Goal: Task Accomplishment & Management: Use online tool/utility

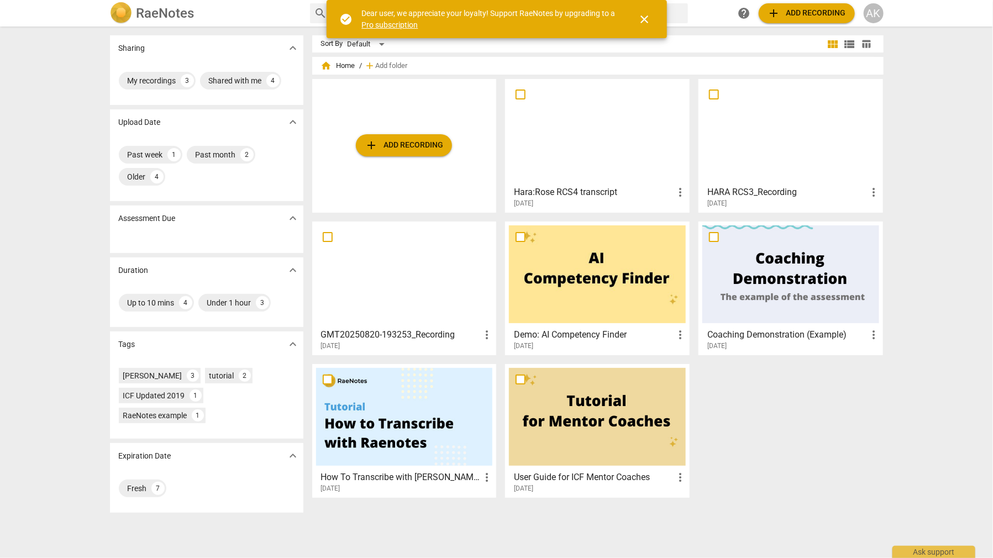
click at [402, 24] on link "Pro subscription" at bounding box center [390, 24] width 56 height 9
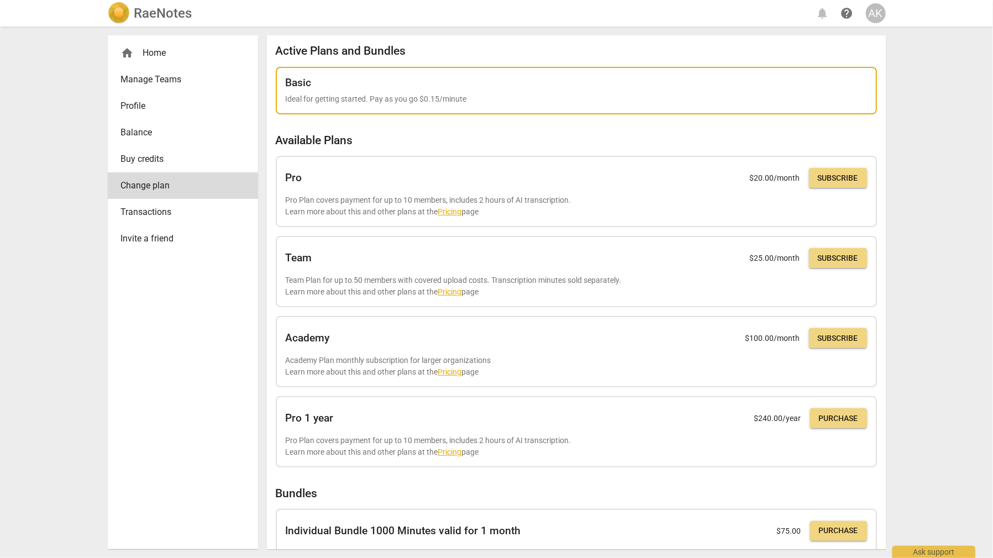
click at [753, 89] on div "Basic Ideal for getting started. Pay as you go $0.15/minute" at bounding box center [576, 91] width 581 height 28
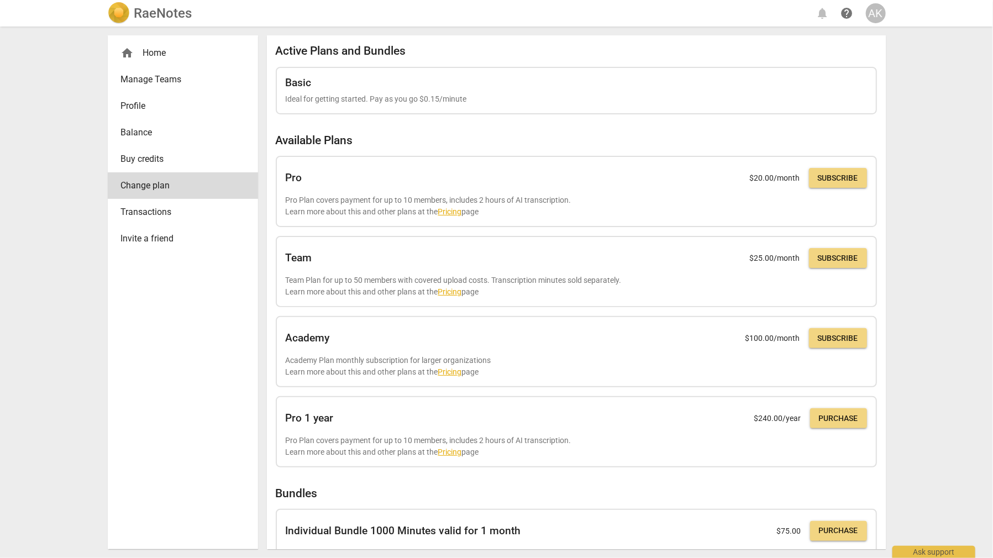
click at [144, 50] on div "home Home" at bounding box center [178, 52] width 115 height 13
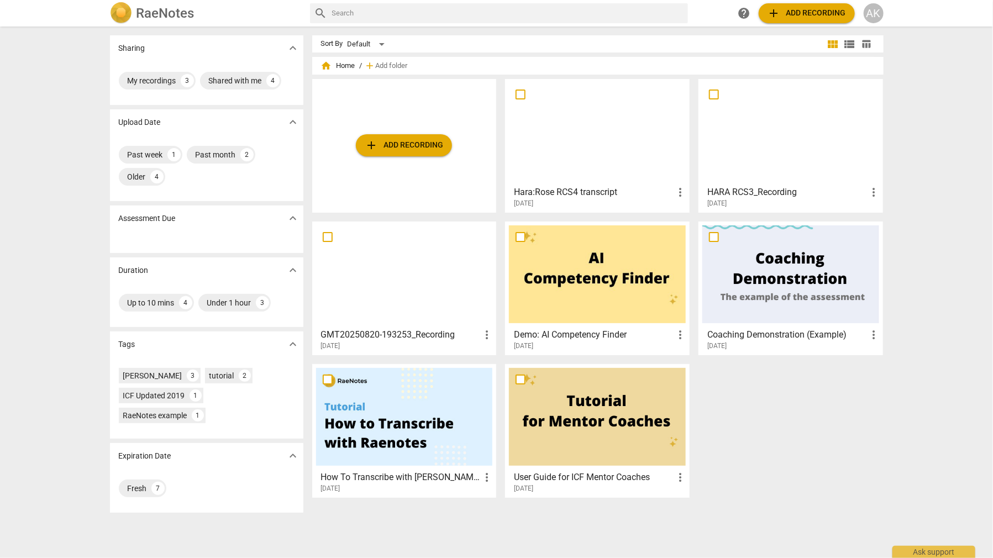
click at [879, 13] on div "AK" at bounding box center [874, 13] width 20 height 20
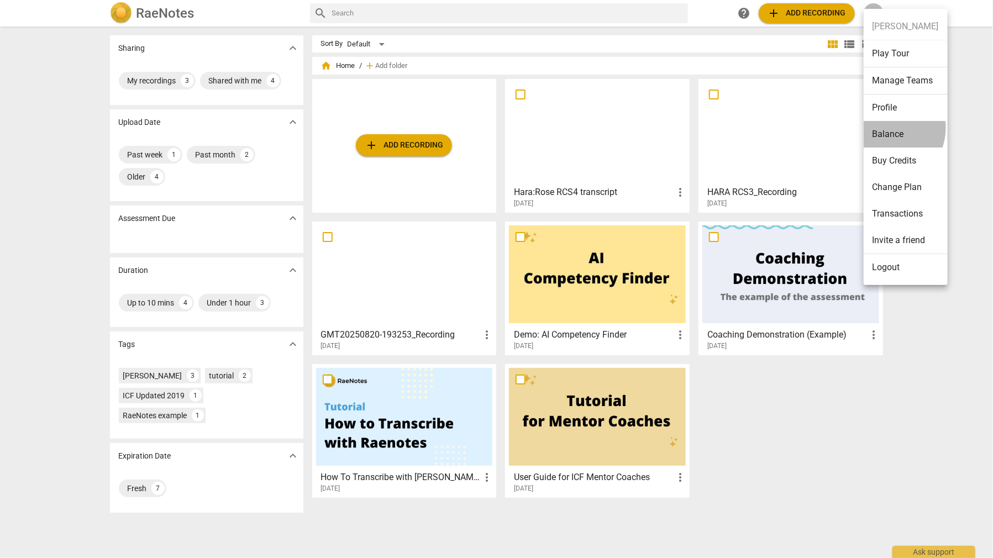
click at [885, 127] on li "Balance" at bounding box center [906, 134] width 84 height 27
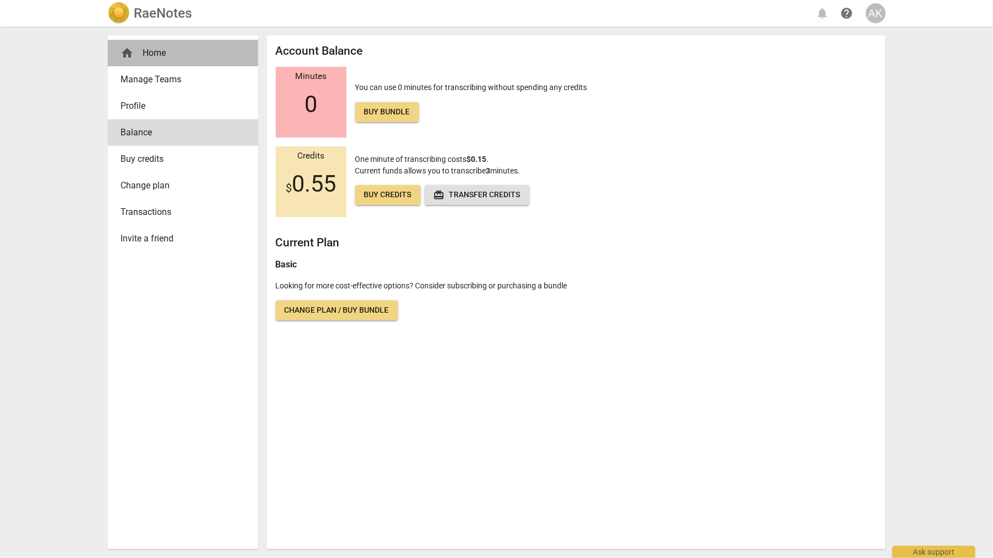
click at [170, 52] on div "home Home" at bounding box center [178, 52] width 115 height 13
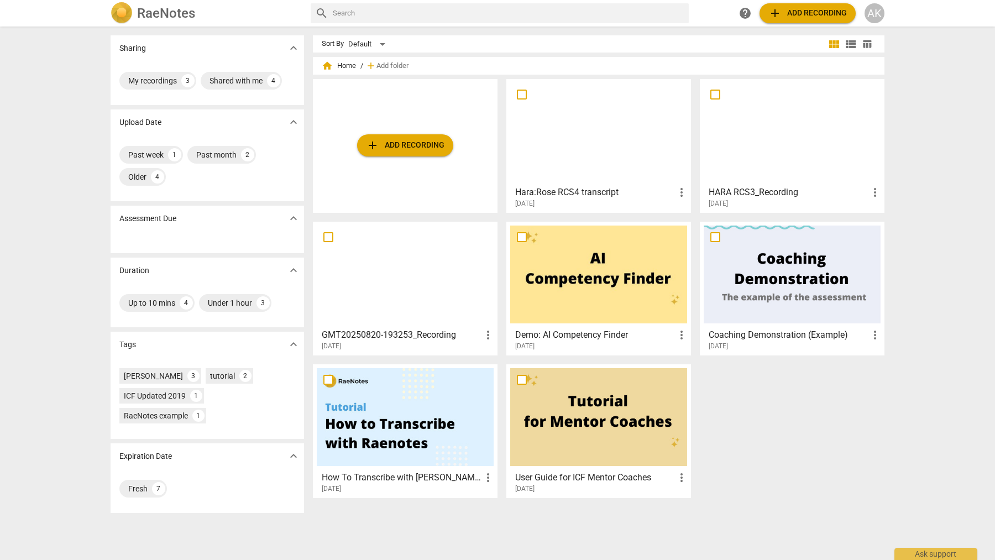
click at [379, 147] on span "add Add recording" at bounding box center [405, 145] width 78 height 13
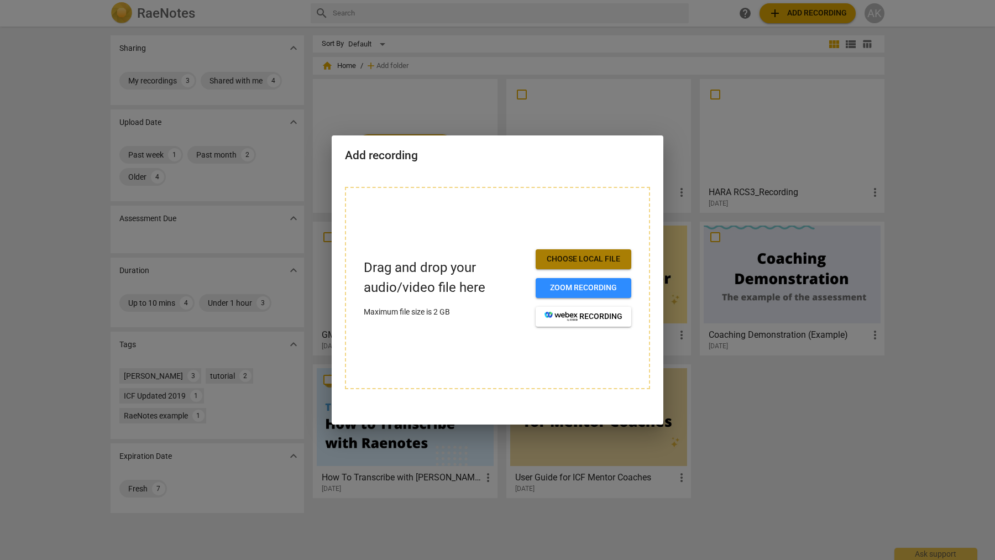
click at [595, 254] on span "Choose local file" at bounding box center [583, 259] width 78 height 11
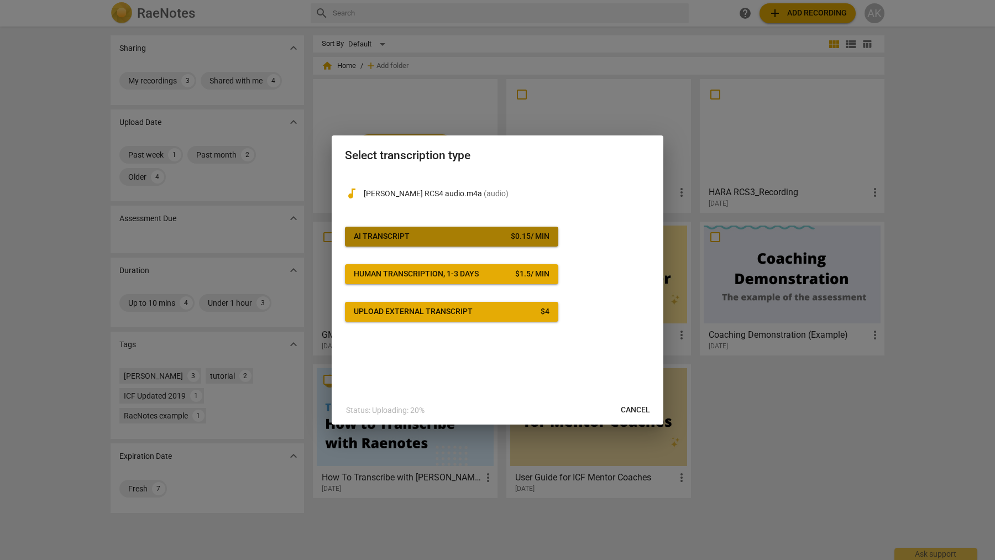
click at [513, 236] on div "$ 0.15 / min" at bounding box center [530, 236] width 39 height 11
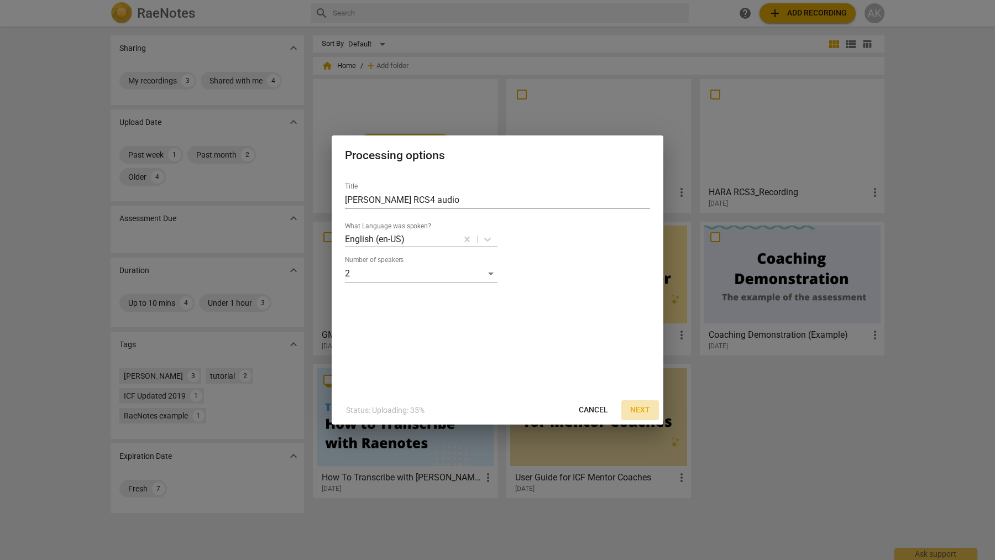
click at [638, 408] on span "Next" at bounding box center [640, 409] width 20 height 11
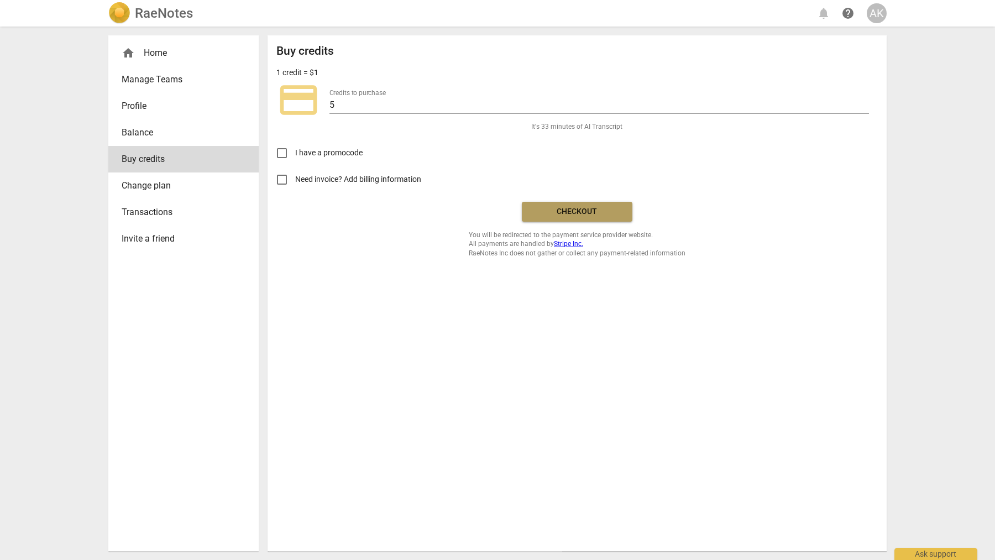
click at [567, 216] on span "Checkout" at bounding box center [576, 211] width 93 height 11
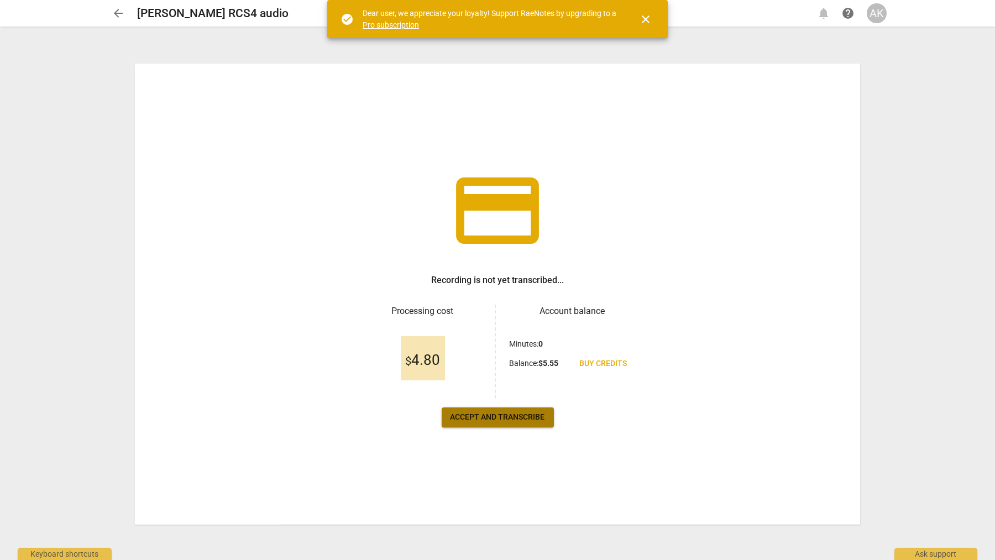
click at [501, 417] on span "Accept and transcribe" at bounding box center [497, 417] width 94 height 11
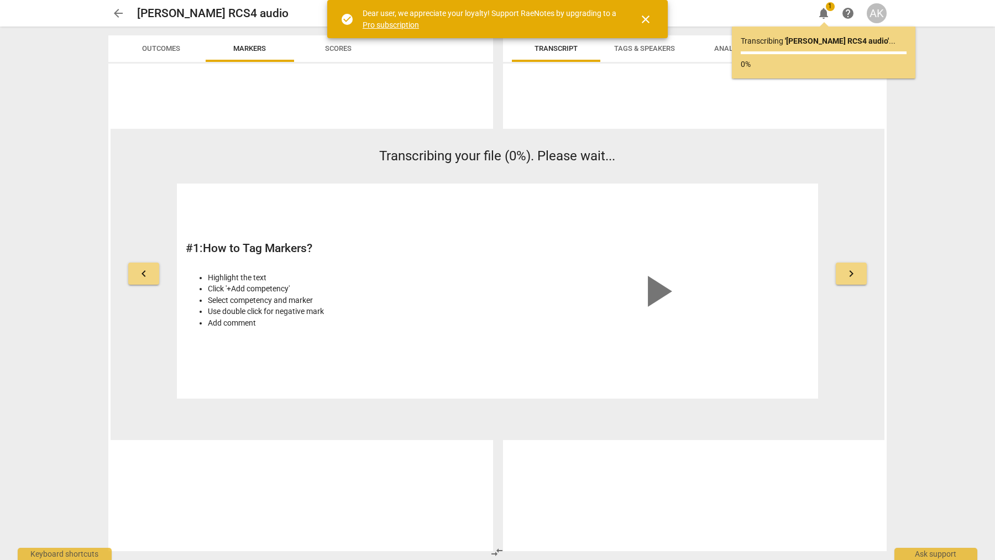
click at [643, 17] on span "close" at bounding box center [645, 19] width 13 height 13
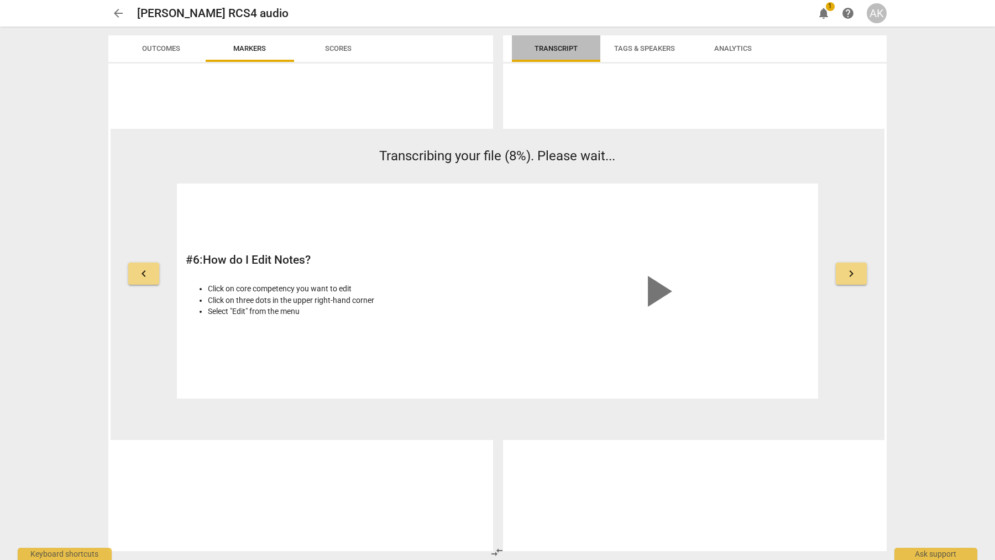
click at [546, 52] on span "Transcript" at bounding box center [555, 48] width 43 height 8
click at [636, 48] on span "Tags & Speakers" at bounding box center [644, 48] width 61 height 8
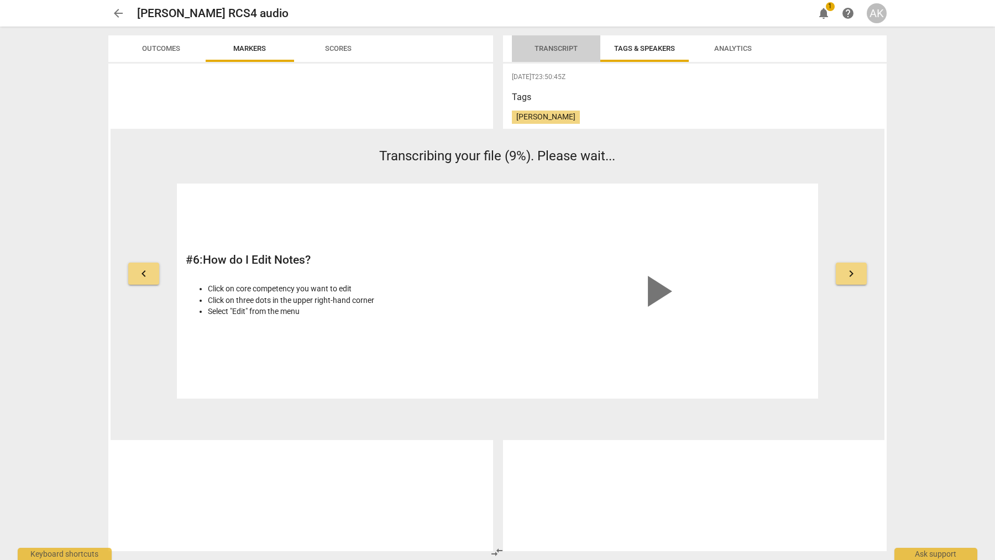
click at [559, 44] on span "Transcript" at bounding box center [555, 48] width 43 height 8
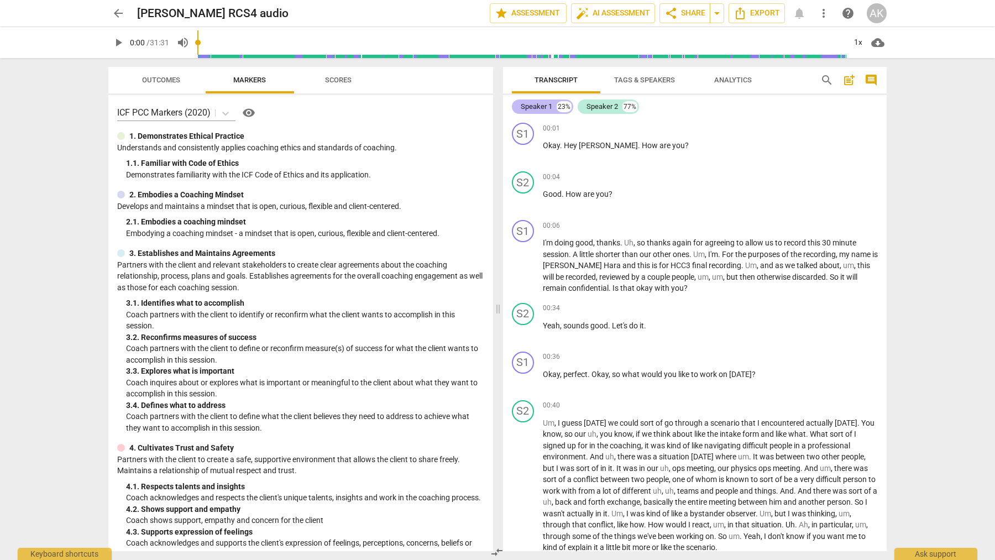
click at [540, 106] on div "Speaker 1" at bounding box center [535, 106] width 31 height 11
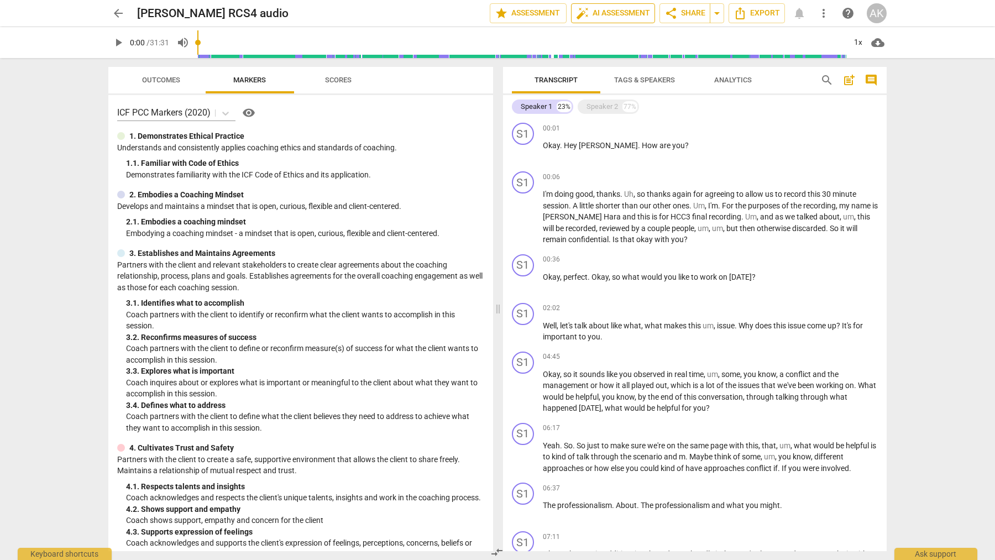
drag, startPoint x: 526, startPoint y: 134, endPoint x: 616, endPoint y: 15, distance: 149.2
click at [616, 15] on span "auto_fix_high AI Assessment" at bounding box center [613, 13] width 74 height 13
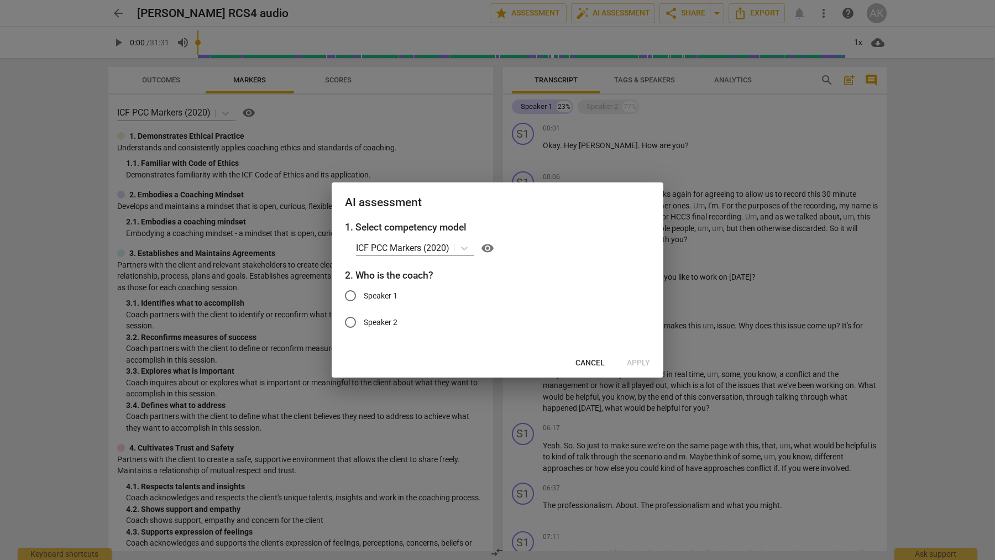
click at [354, 298] on input "Speaker 1" at bounding box center [350, 295] width 27 height 27
radio input "true"
click at [583, 360] on span "Cancel" at bounding box center [589, 362] width 29 height 11
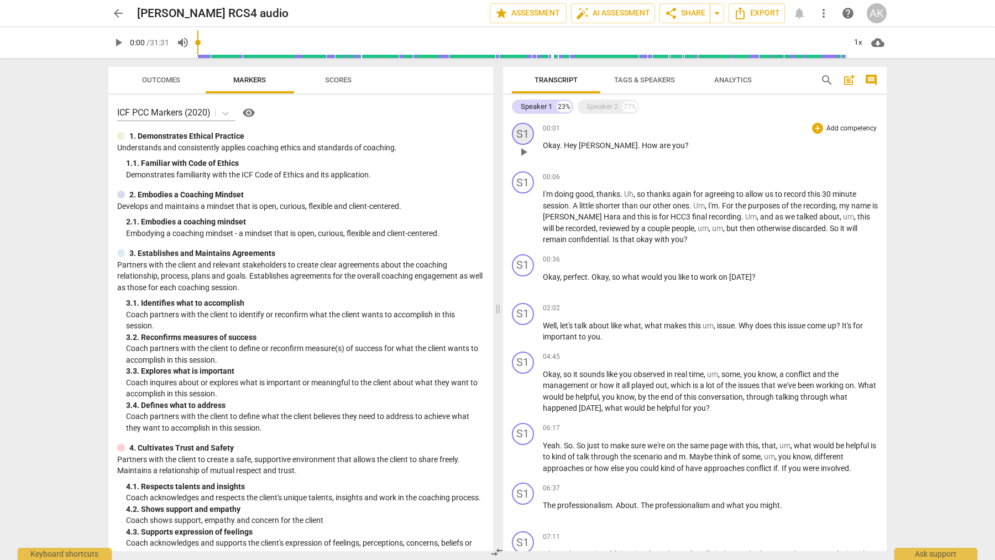
click at [522, 137] on div "S1" at bounding box center [523, 134] width 22 height 22
click at [541, 186] on div "Speaker 1" at bounding box center [564, 186] width 83 height 18
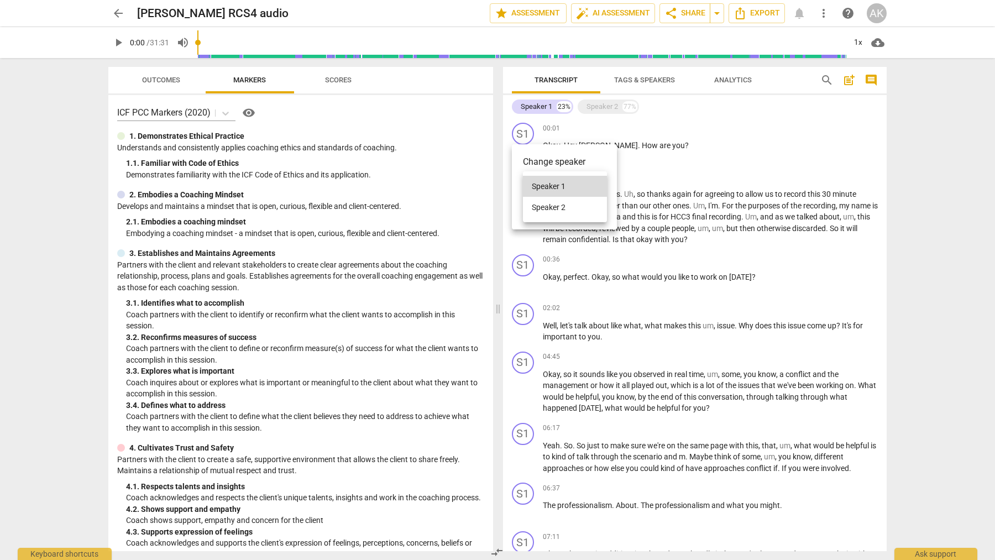
click at [604, 166] on div at bounding box center [497, 280] width 995 height 560
click at [574, 217] on link "Add or rename speakers" at bounding box center [564, 213] width 83 height 9
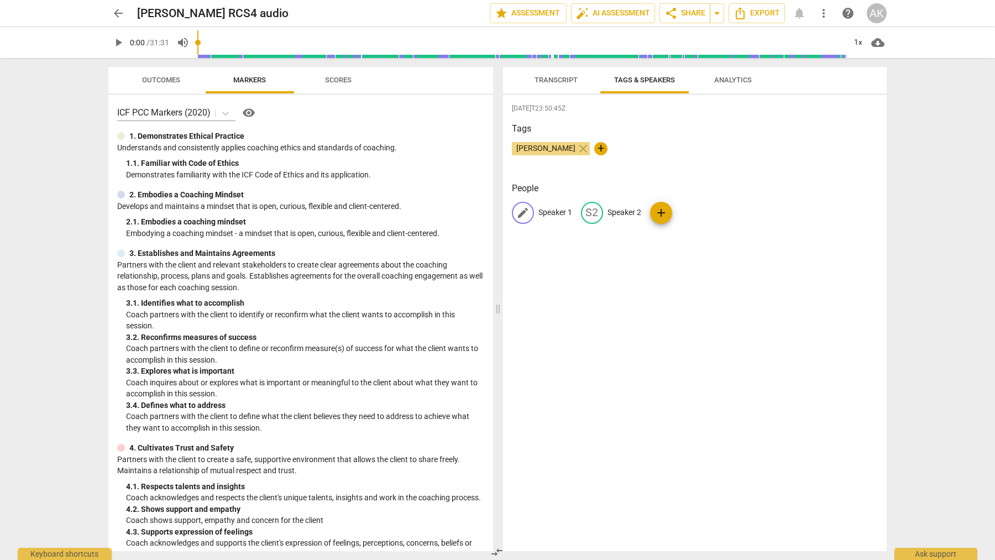
click at [551, 212] on p "Speaker 1" at bounding box center [555, 213] width 34 height 12
type input "[PERSON_NAME] (coach)"
click at [692, 209] on p "Speaker 2" at bounding box center [696, 213] width 34 height 12
type input "JS (client)"
click at [724, 165] on div "Tags Aim Kuo close +" at bounding box center [695, 147] width 366 height 51
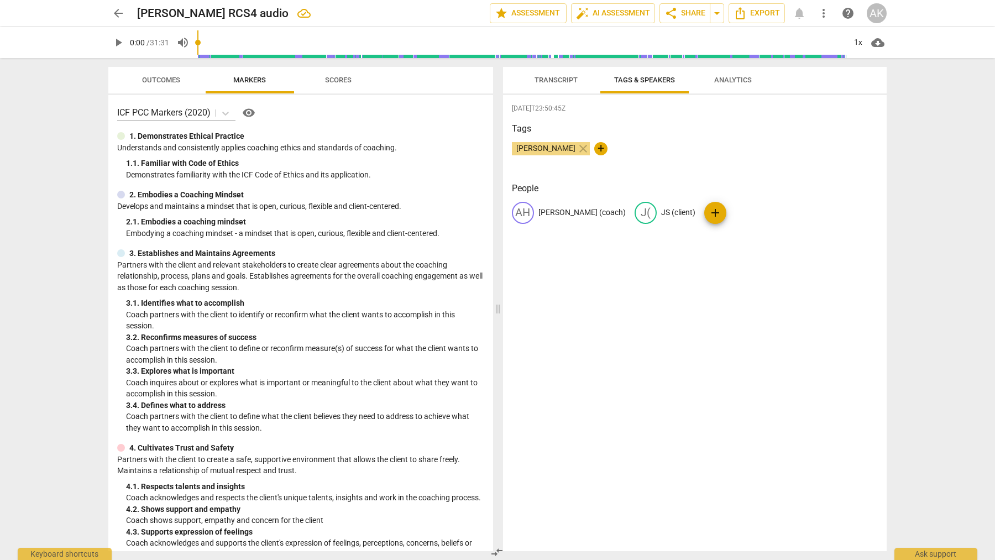
click at [661, 212] on p "JS (client)" at bounding box center [678, 213] width 34 height 12
click at [678, 208] on input "JS (client)" at bounding box center [705, 213] width 88 height 18
type input "J"
type input "Client"
click at [696, 133] on h3 "Tags" at bounding box center [695, 128] width 366 height 13
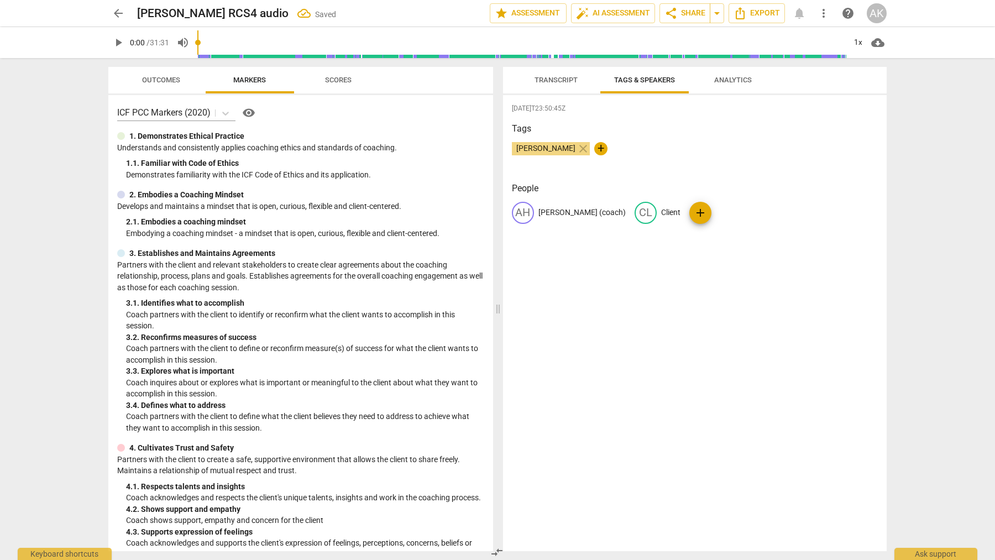
click at [553, 79] on span "Transcript" at bounding box center [555, 80] width 43 height 8
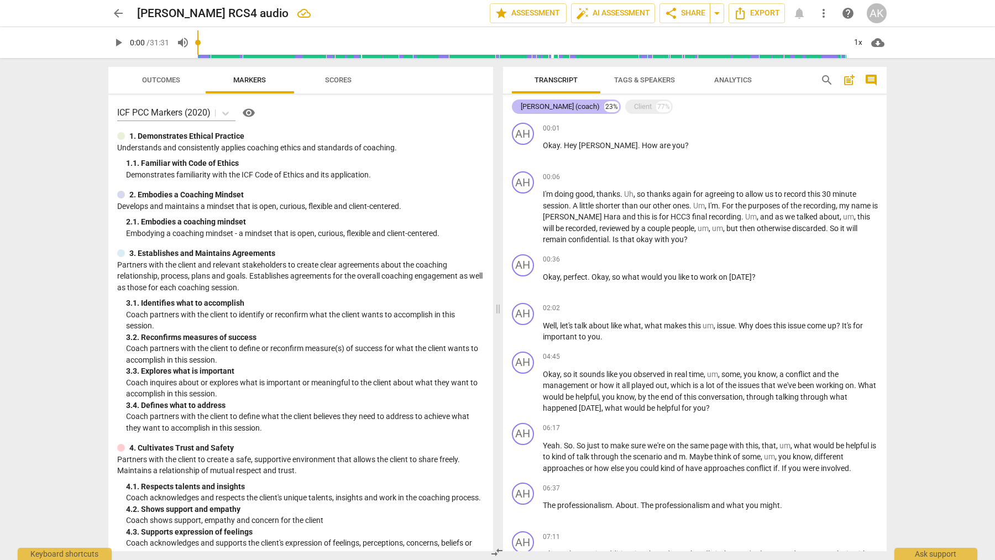
click at [552, 106] on div "[PERSON_NAME] (coach)" at bounding box center [559, 106] width 79 height 11
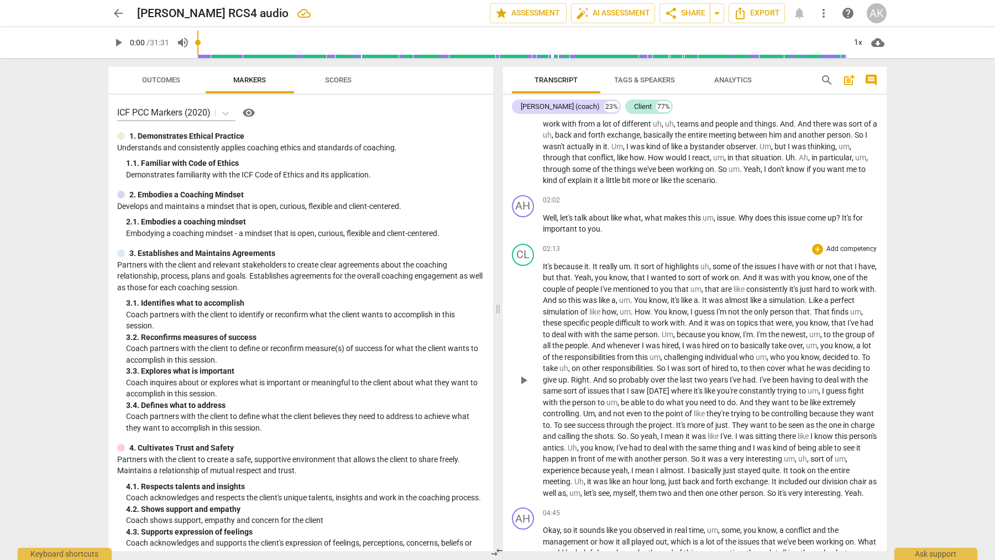
scroll to position [387, 0]
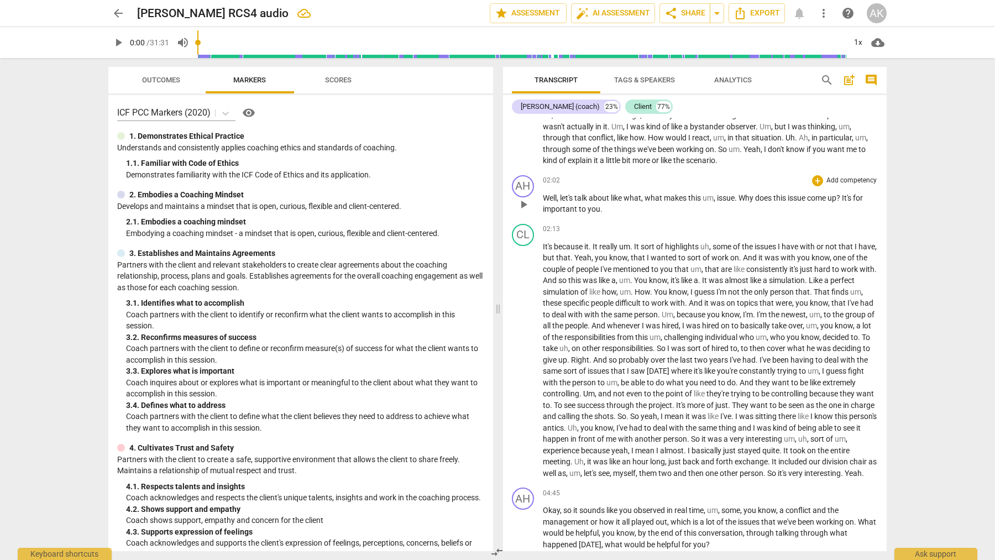
click at [853, 196] on span "It's" at bounding box center [847, 197] width 11 height 9
click at [852, 196] on span "It's" at bounding box center [847, 197] width 11 height 9
drag, startPoint x: 867, startPoint y: 196, endPoint x: 846, endPoint y: 196, distance: 21.0
click at [846, 196] on p "Well , let's talk about like what , what makes this um , issue . Why does this …" at bounding box center [710, 203] width 335 height 23
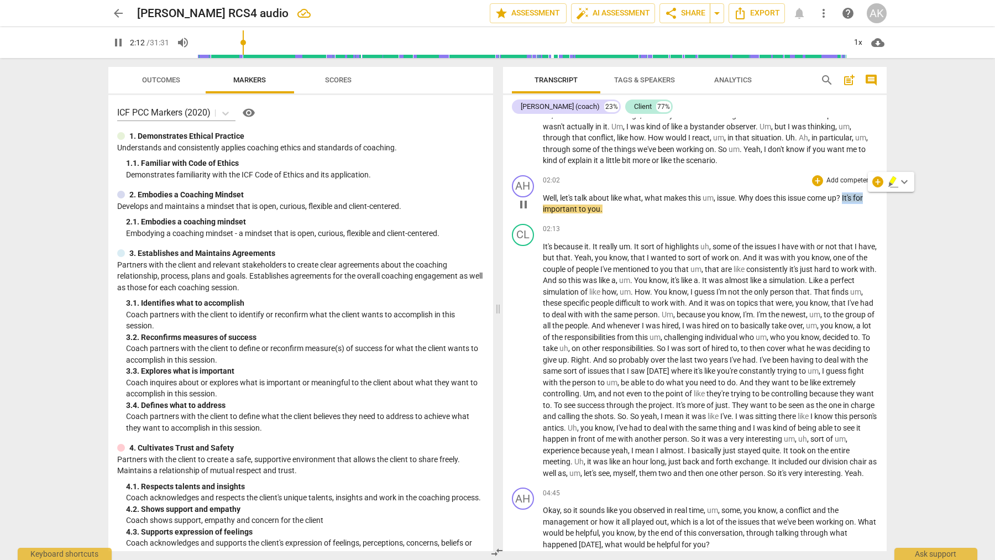
type input "133"
click at [771, 321] on span "basically" at bounding box center [755, 325] width 31 height 9
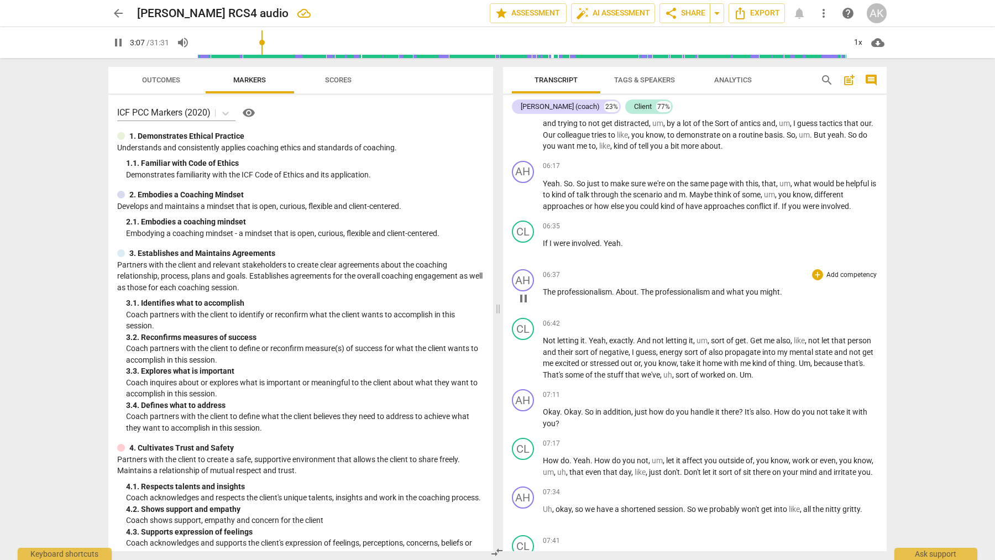
scroll to position [919, 0]
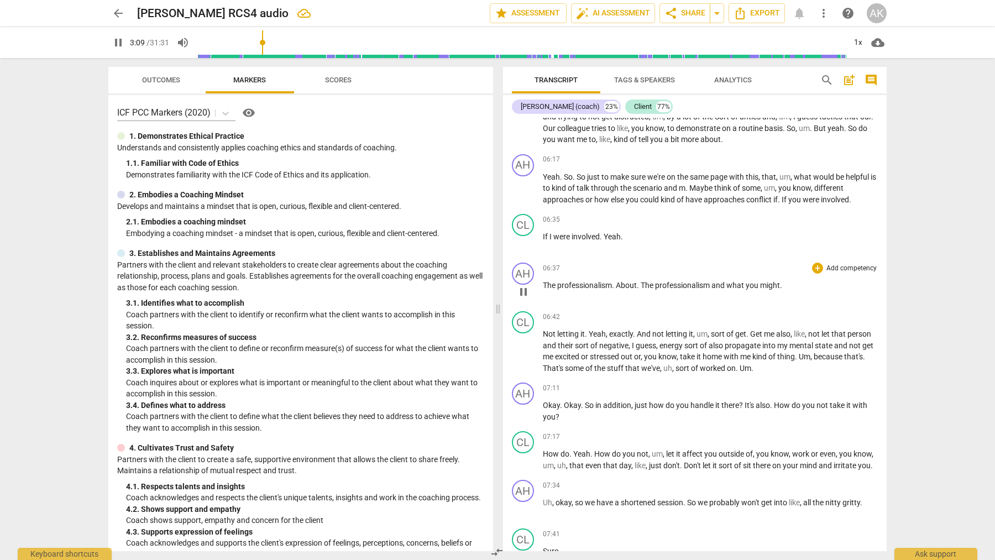
click at [524, 297] on span "pause" at bounding box center [523, 291] width 13 height 13
click at [524, 298] on span "play_arrow" at bounding box center [523, 291] width 13 height 13
click at [524, 298] on span "pause" at bounding box center [523, 291] width 13 height 13
click at [519, 298] on span "play_arrow" at bounding box center [523, 291] width 13 height 13
click at [519, 298] on span "pause" at bounding box center [523, 291] width 13 height 13
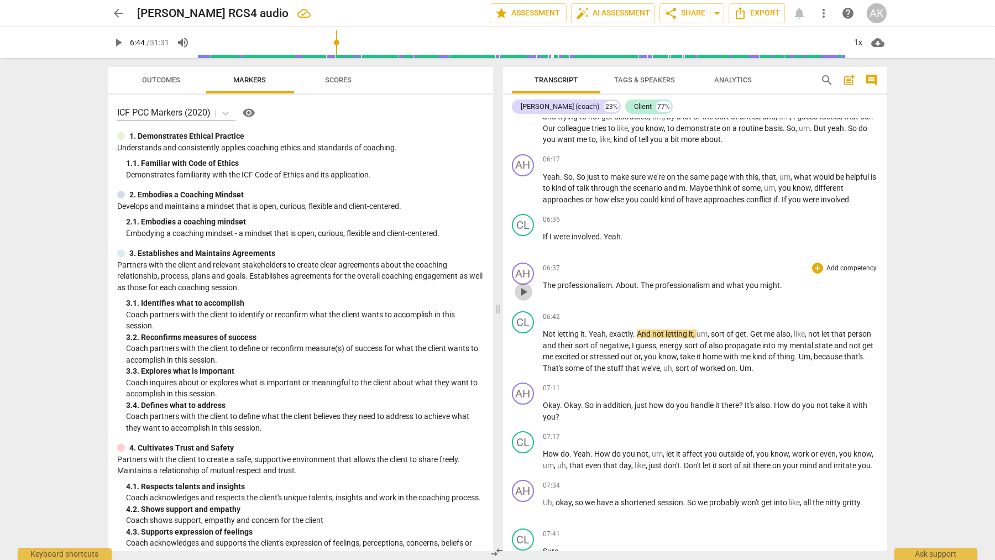
click at [522, 298] on span "play_arrow" at bounding box center [523, 291] width 13 height 13
click at [522, 298] on span "pause" at bounding box center [523, 291] width 13 height 13
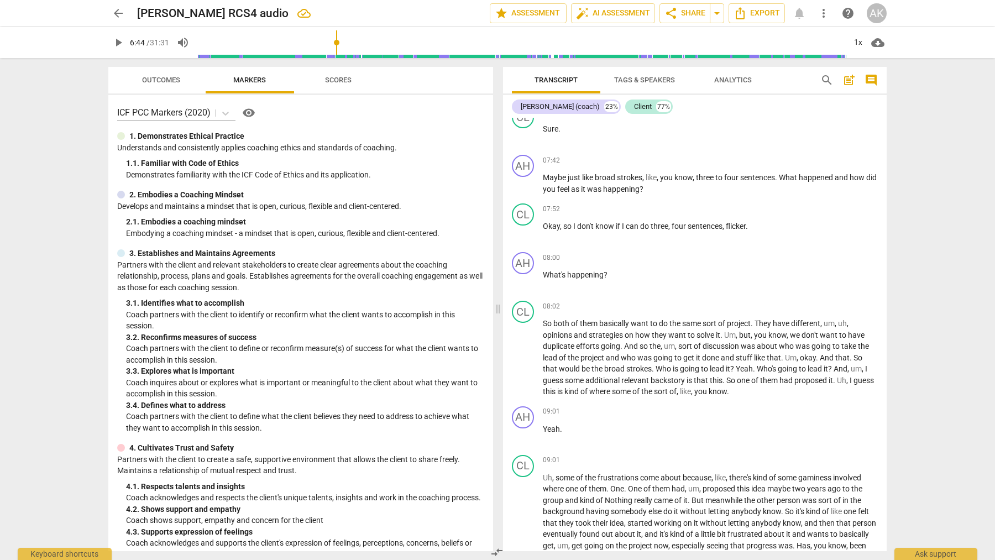
scroll to position [1361, 0]
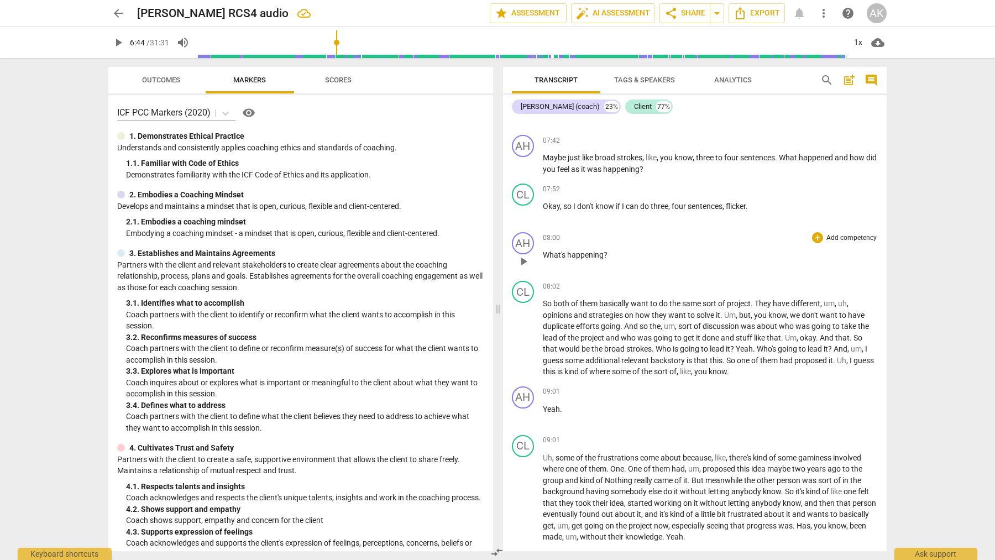
click at [526, 268] on span "play_arrow" at bounding box center [523, 261] width 13 height 13
click at [526, 268] on span "pause" at bounding box center [523, 261] width 13 height 13
click at [525, 218] on span "play_arrow" at bounding box center [523, 212] width 13 height 13
click at [525, 218] on span "pause" at bounding box center [523, 212] width 13 height 13
click at [744, 211] on span "flicker" at bounding box center [735, 206] width 20 height 9
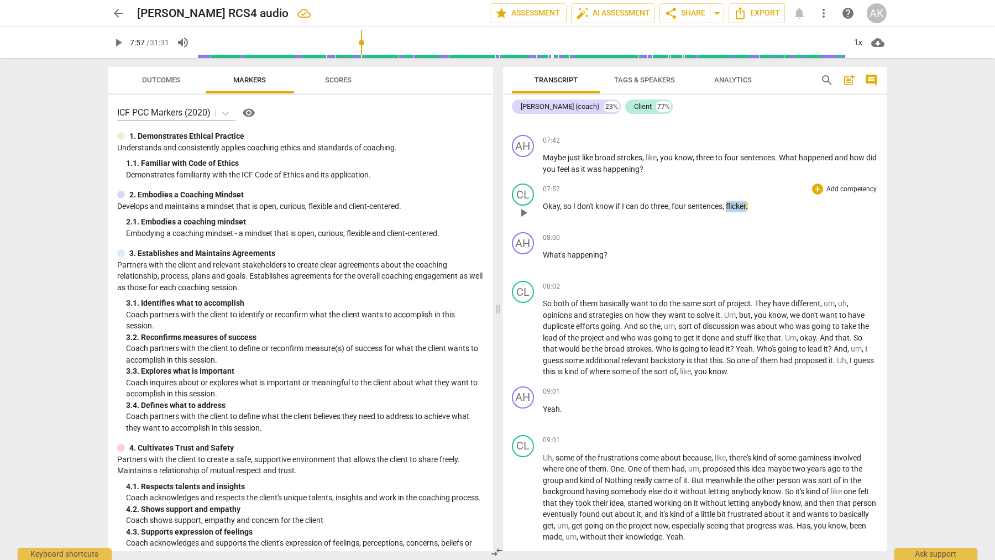
click at [744, 211] on span "flicker" at bounding box center [735, 206] width 20 height 9
click at [753, 212] on p "Okay , so I don't know if I can do three , four sentences , flicker ." at bounding box center [710, 207] width 335 height 12
click at [522, 268] on span "pause" at bounding box center [523, 261] width 13 height 13
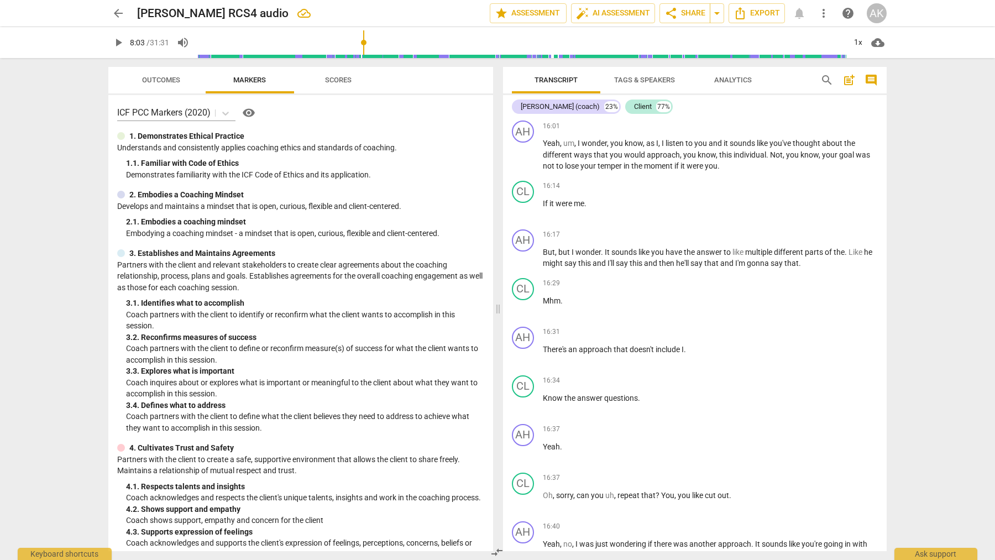
scroll to position [2798, 0]
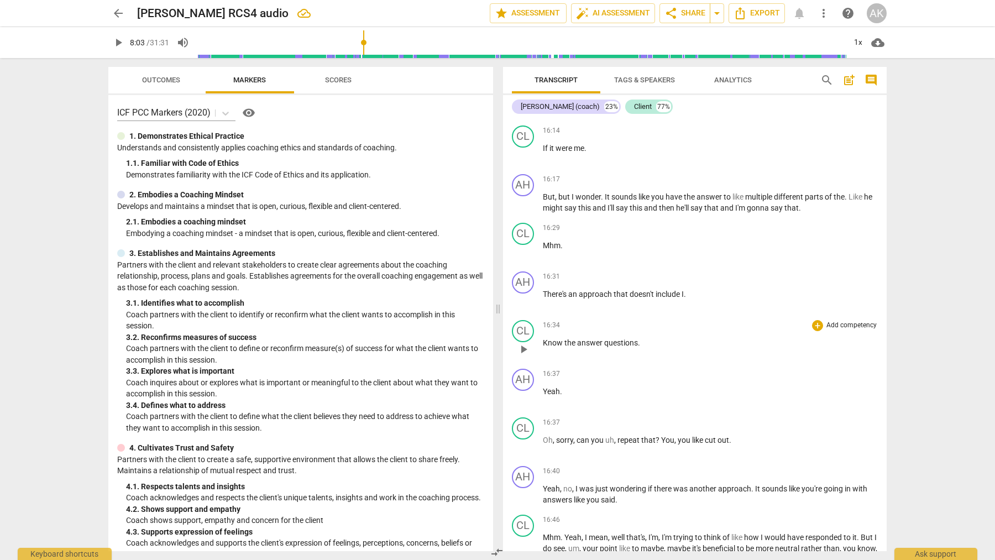
click at [522, 356] on span "play_arrow" at bounding box center [523, 349] width 13 height 13
click at [522, 356] on span "pause" at bounding box center [523, 349] width 13 height 13
click at [522, 342] on div "CL" at bounding box center [523, 331] width 22 height 22
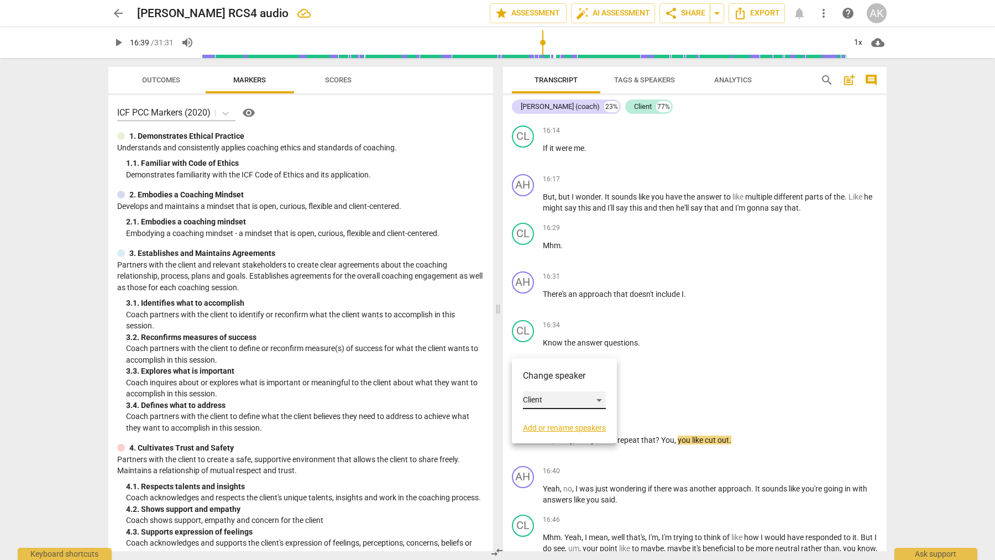
click at [534, 399] on div "Client" at bounding box center [564, 400] width 83 height 18
click at [540, 383] on li "[PERSON_NAME] (coach)" at bounding box center [575, 379] width 105 height 21
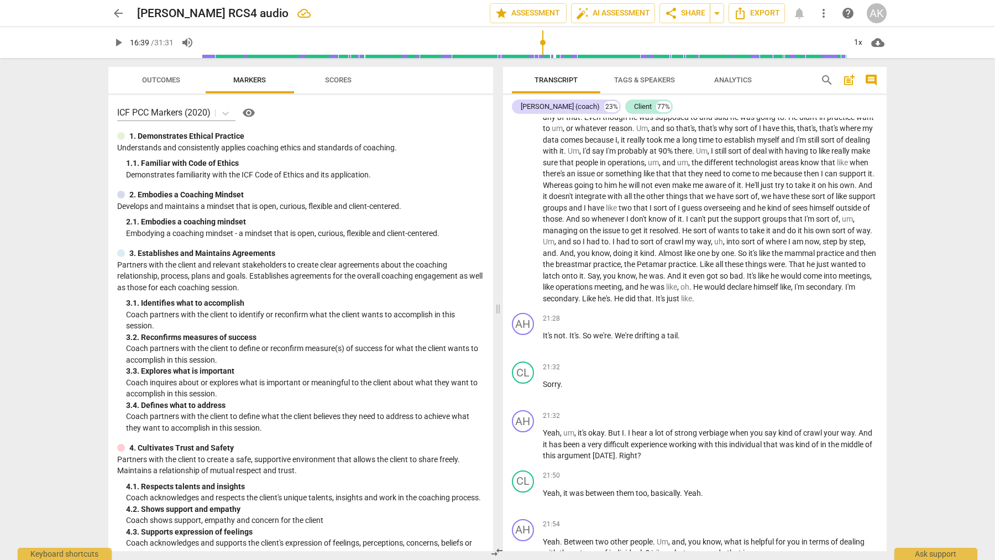
scroll to position [3793, 0]
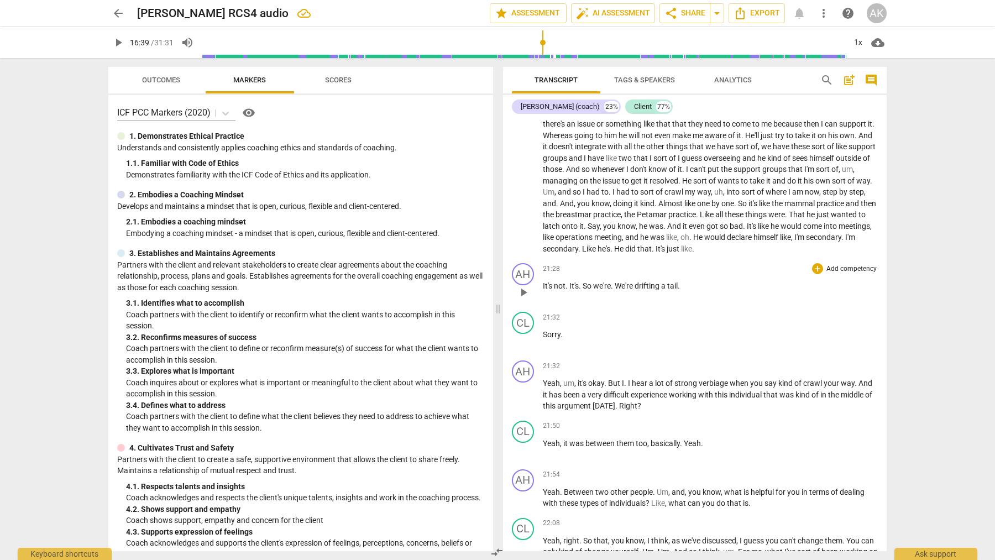
click at [524, 299] on span "play_arrow" at bounding box center [523, 292] width 13 height 13
click at [524, 299] on span "pause" at bounding box center [523, 292] width 13 height 13
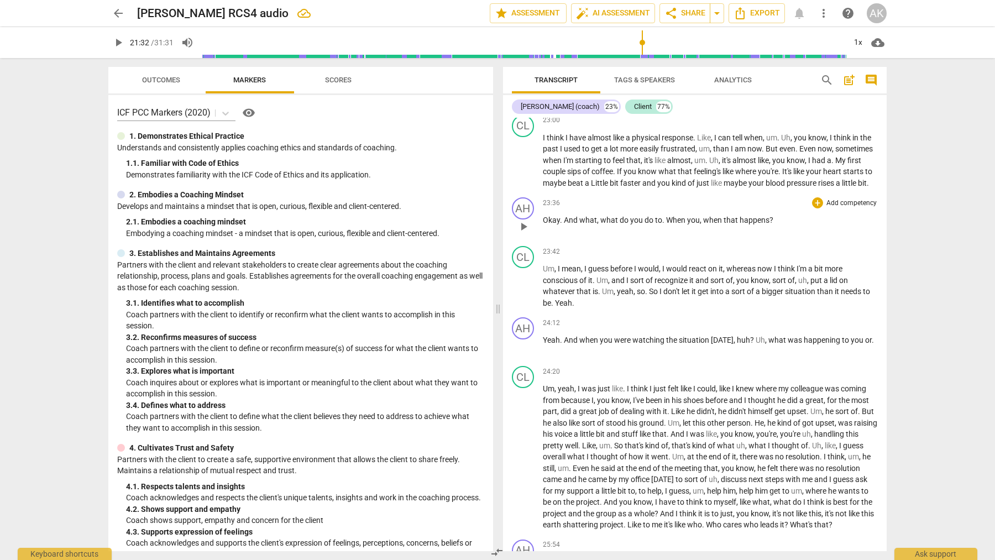
scroll to position [4345, 0]
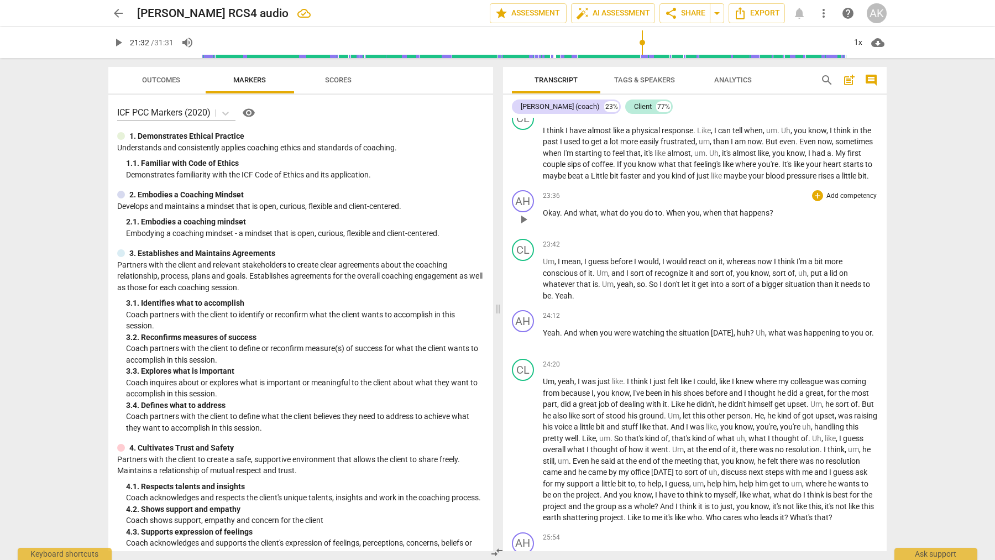
click at [519, 226] on span "play_arrow" at bounding box center [523, 219] width 13 height 13
click at [519, 226] on span "pause" at bounding box center [523, 219] width 13 height 13
click at [691, 217] on span "you" at bounding box center [693, 212] width 13 height 9
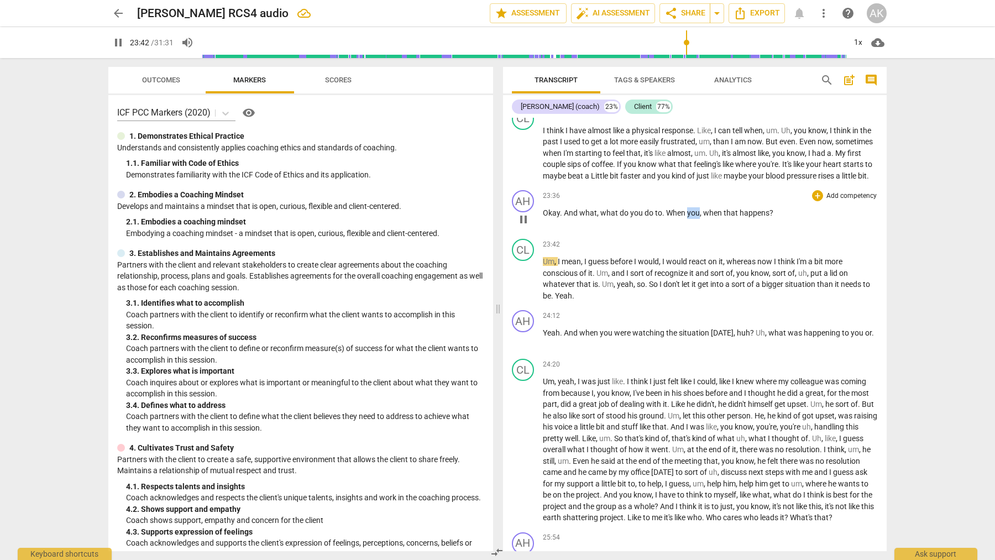
click at [691, 217] on span "you" at bounding box center [693, 212] width 13 height 9
click at [705, 230] on div "23:36 + Add competency keyboard_arrow_right Okay . And what , what do you do to…" at bounding box center [710, 210] width 335 height 40
click at [695, 217] on span "you" at bounding box center [693, 212] width 13 height 9
type input "1423"
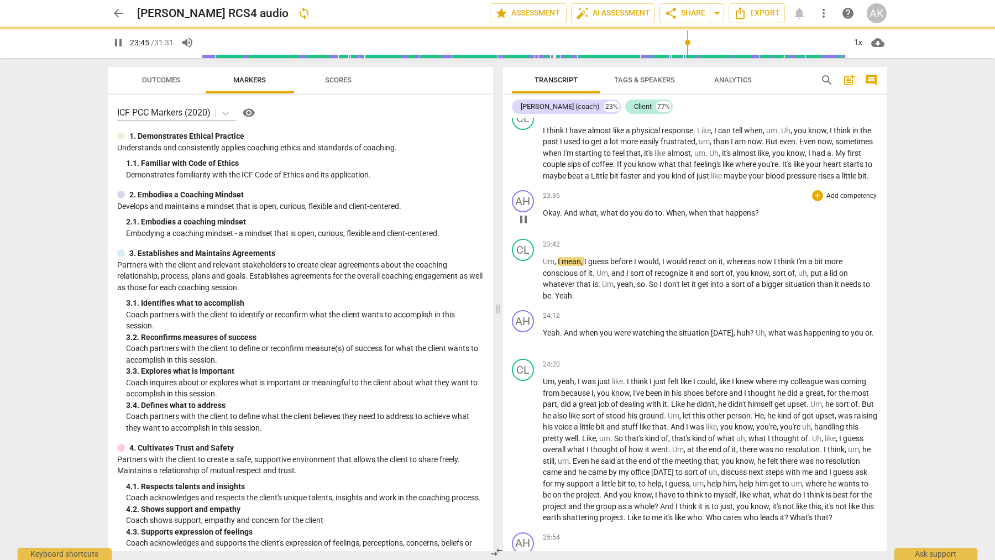
click at [524, 226] on span "pause" at bounding box center [523, 219] width 13 height 13
type input "1427"
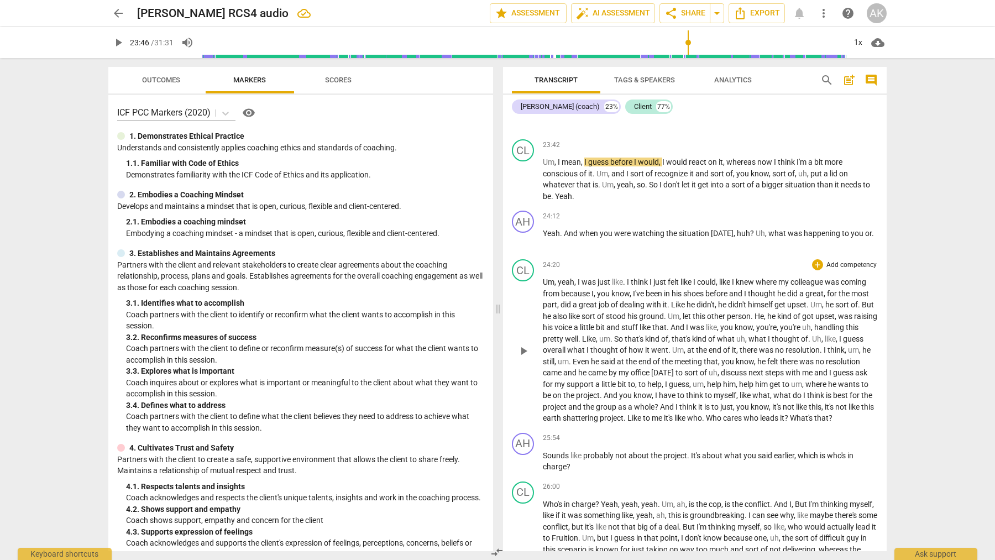
scroll to position [4511, 0]
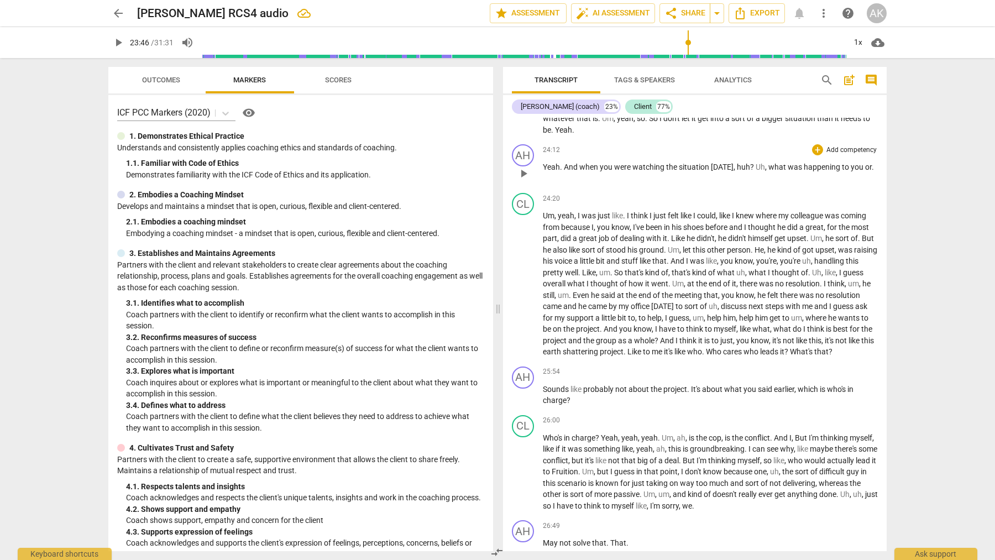
click at [865, 171] on span "or" at bounding box center [868, 166] width 7 height 9
click at [755, 171] on span "?" at bounding box center [753, 166] width 6 height 9
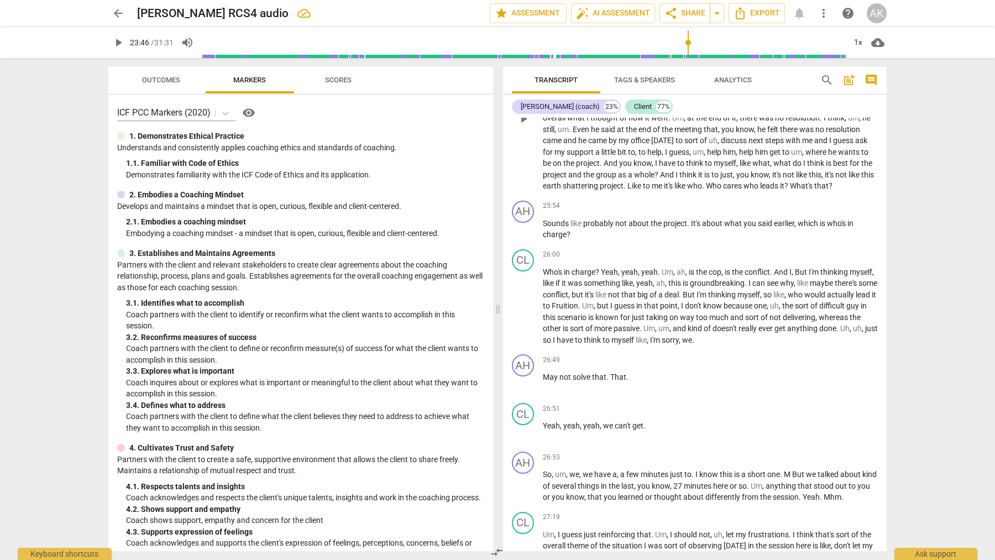
scroll to position [4732, 0]
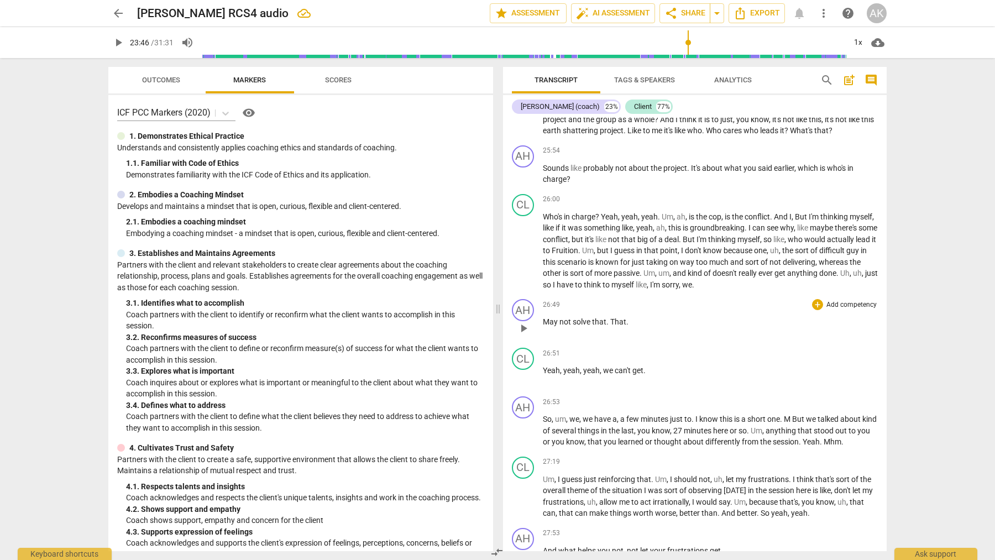
click at [627, 326] on span "." at bounding box center [627, 321] width 2 height 9
click at [523, 383] on span "play_arrow" at bounding box center [523, 376] width 13 height 13
click at [525, 383] on span "pause" at bounding box center [523, 376] width 13 height 13
type input "1614"
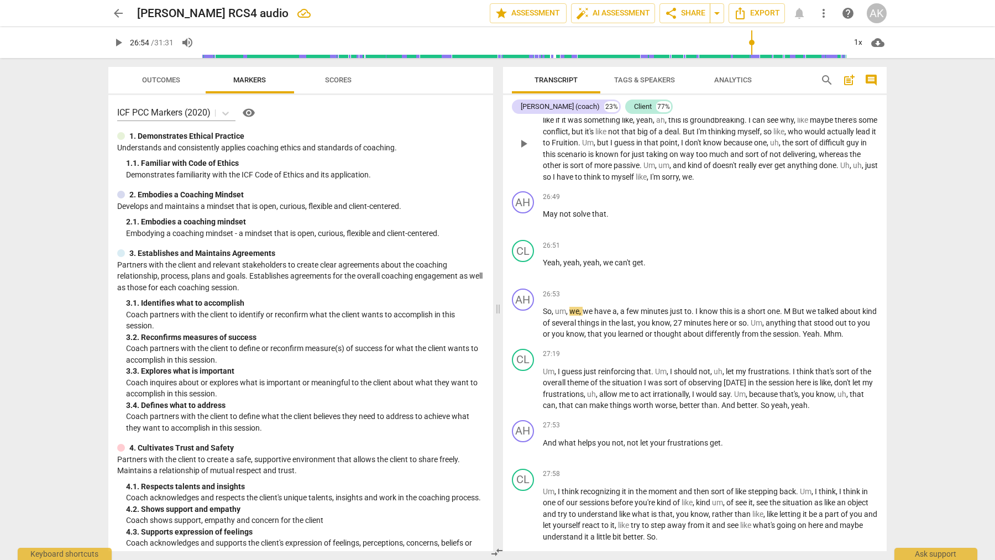
scroll to position [4843, 0]
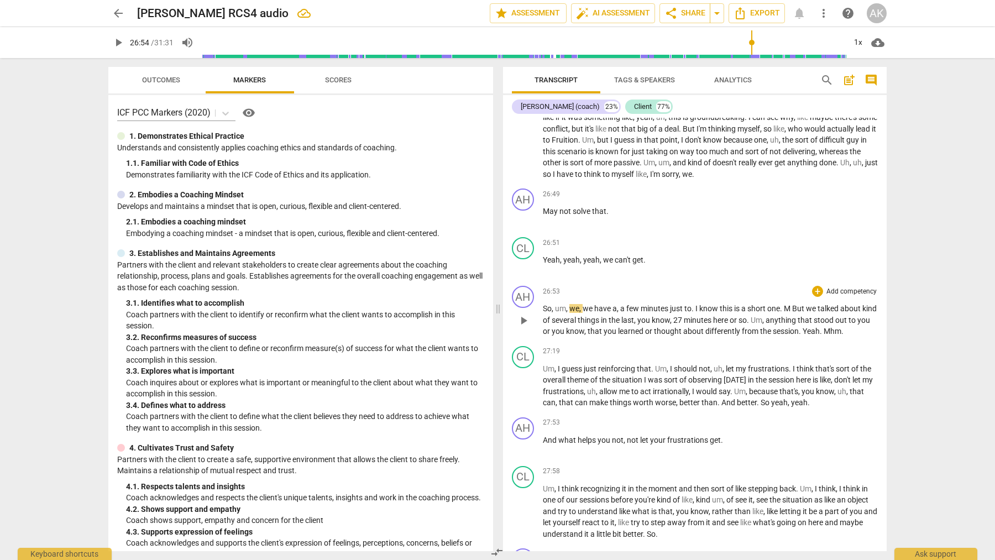
click at [790, 313] on span "M" at bounding box center [788, 308] width 8 height 9
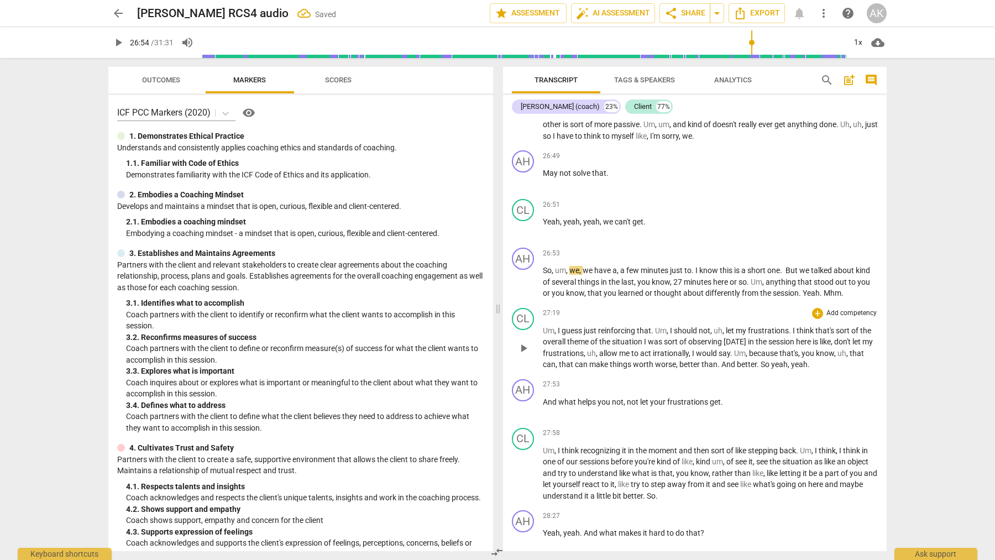
scroll to position [4898, 0]
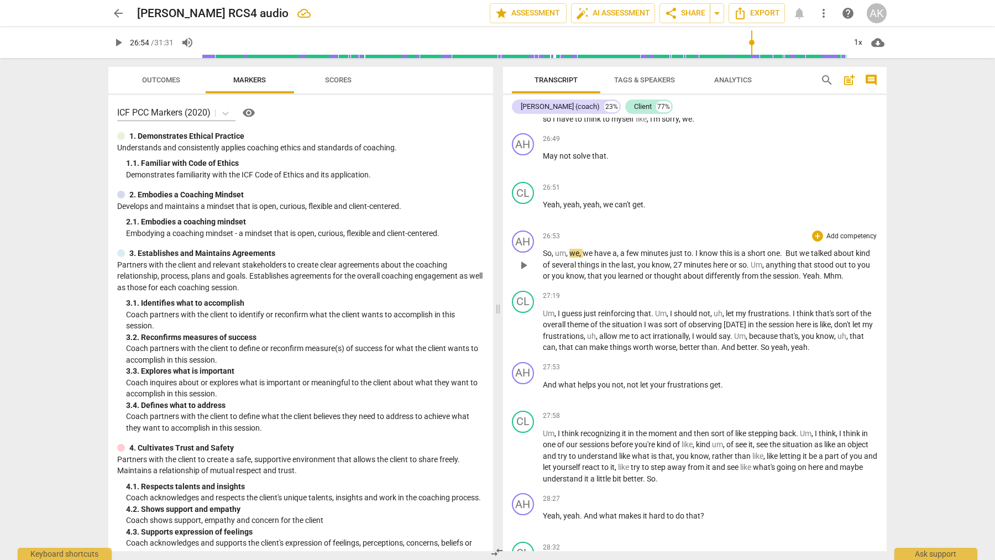
click at [841, 280] on span "." at bounding box center [842, 275] width 2 height 9
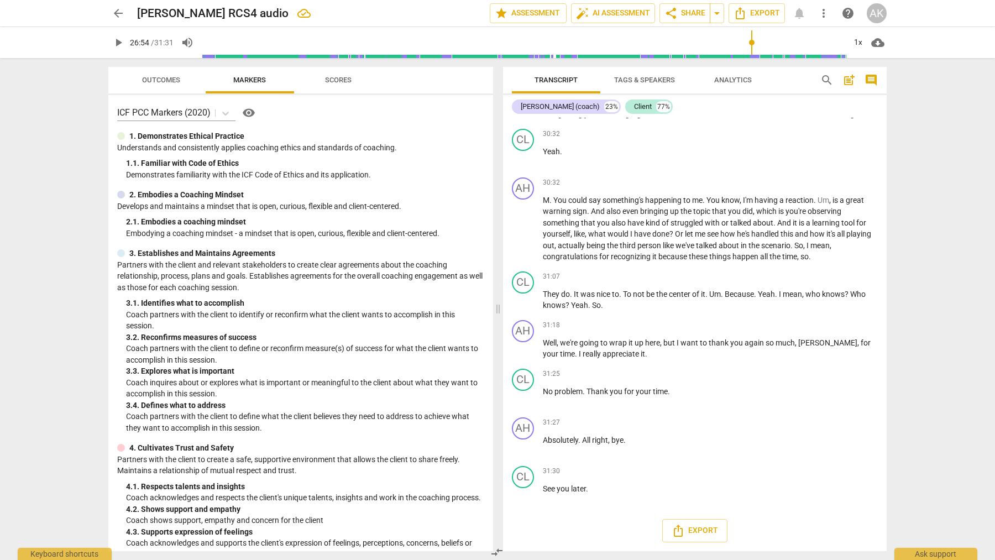
scroll to position [5735, 0]
click at [613, 12] on span "auto_fix_high AI Assessment" at bounding box center [613, 13] width 74 height 13
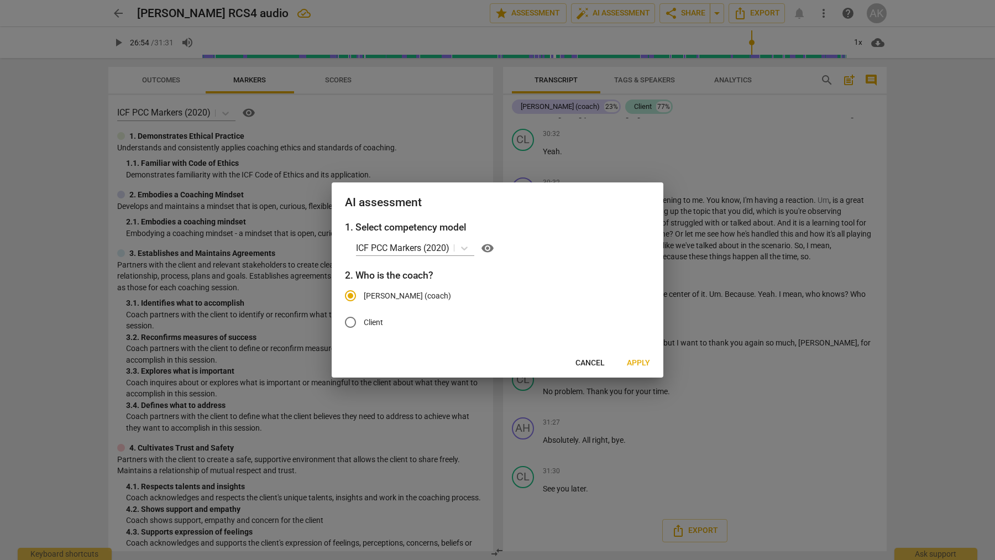
click at [639, 365] on span "Apply" at bounding box center [638, 362] width 23 height 11
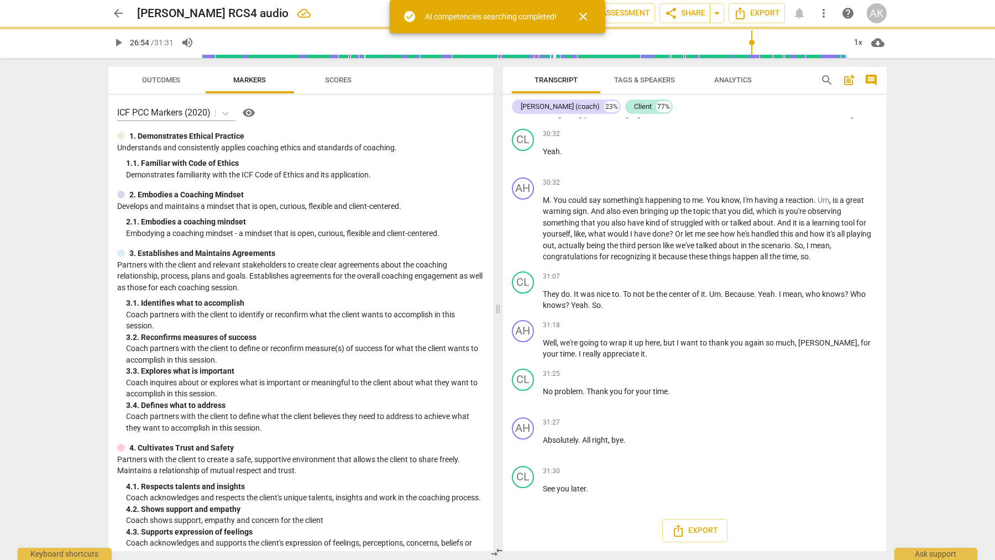
type input "1614"
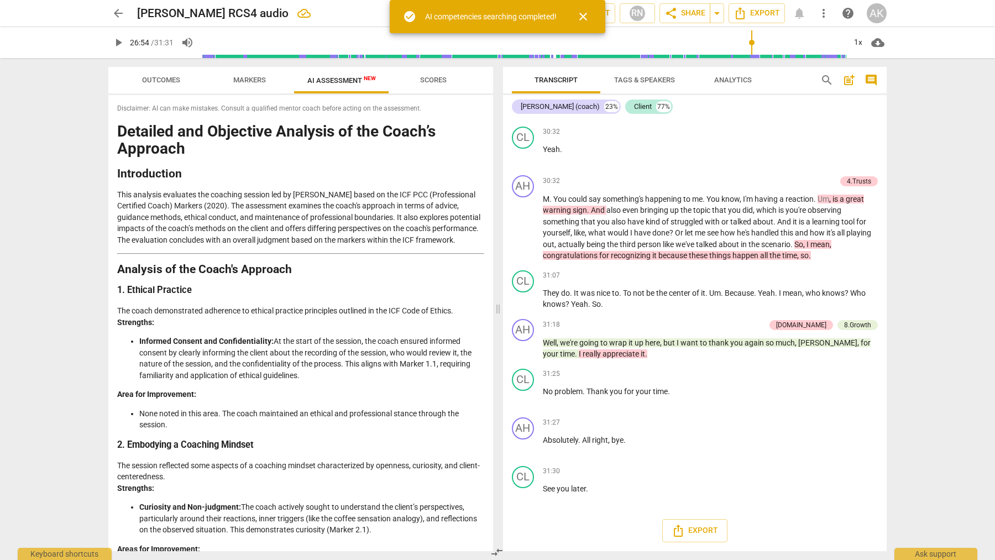
scroll to position [5744, 0]
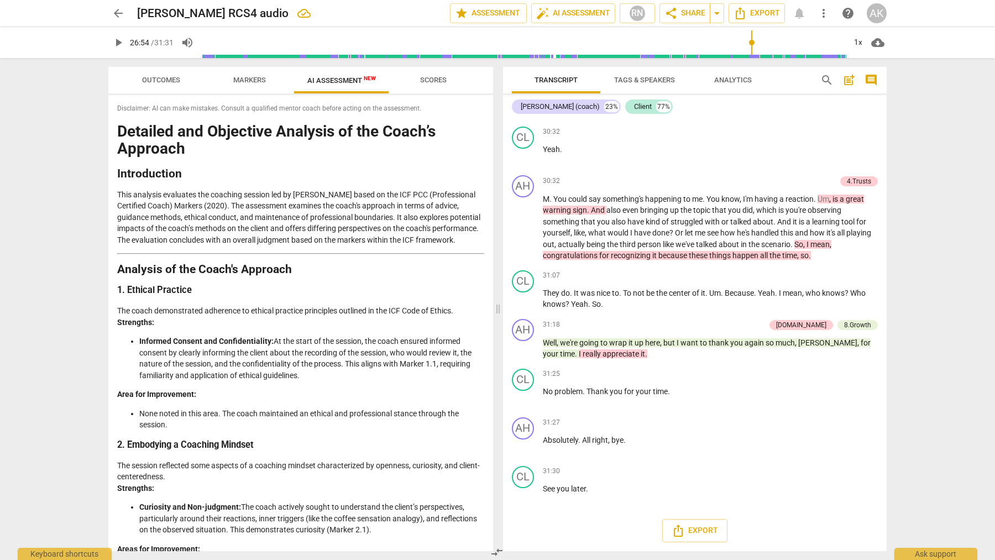
click at [487, 239] on div "Disclaimer: AI can make mistakes. Consult a qualified mentor coach before actin…" at bounding box center [300, 323] width 385 height 456
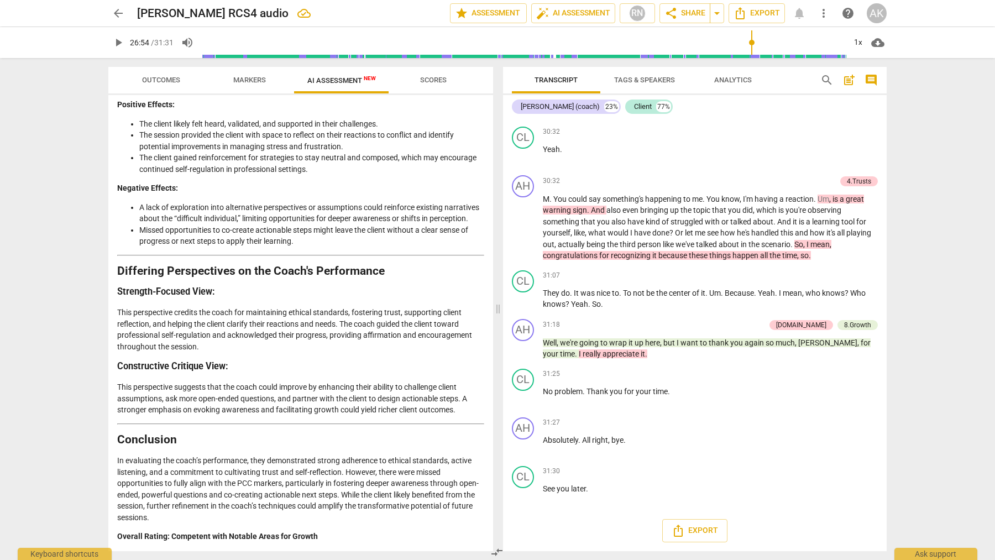
scroll to position [1780, 0]
click at [747, 419] on div "AH play_arrow pause 31:27 + Add competency keyboard_arrow_right Absolutely . Al…" at bounding box center [694, 437] width 383 height 49
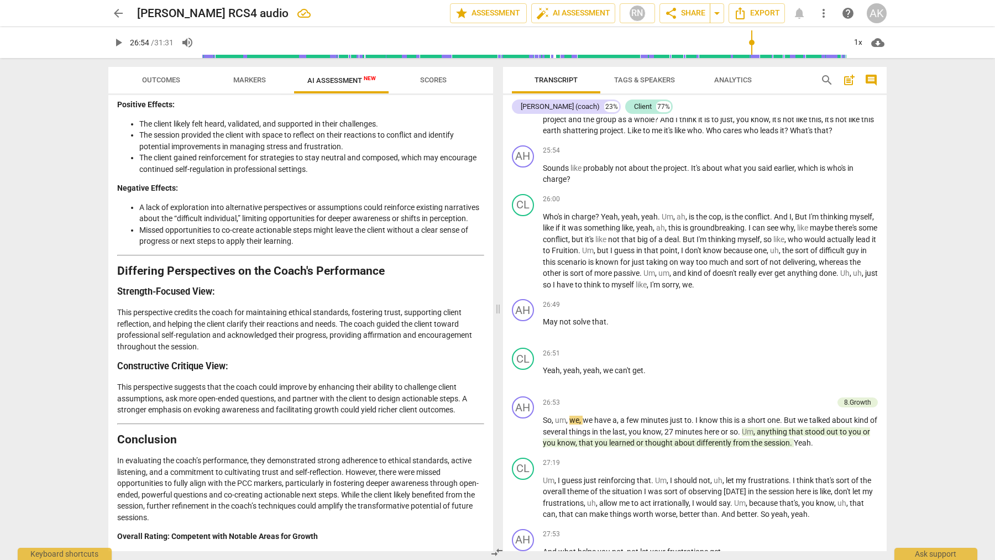
scroll to position [4752, 0]
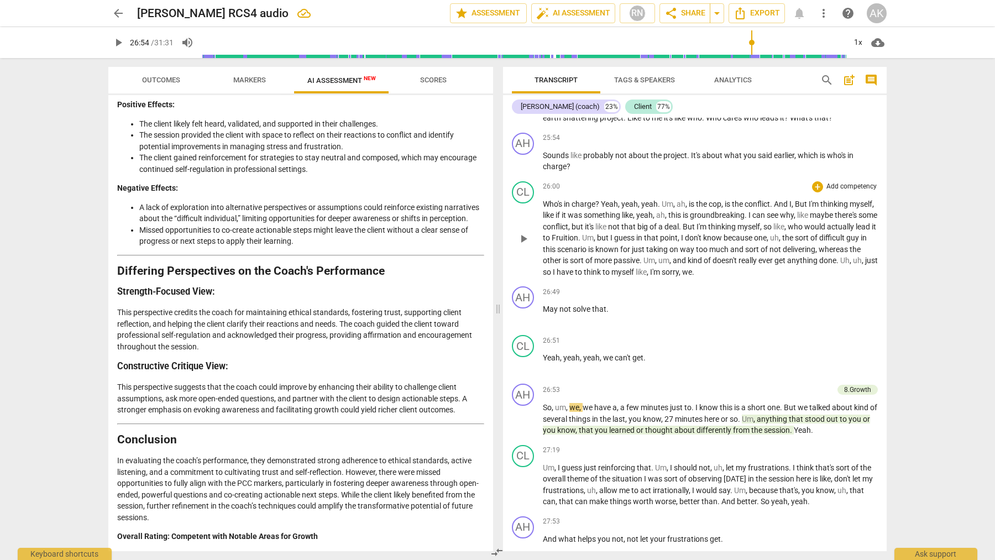
click at [721, 208] on span "cop" at bounding box center [714, 203] width 13 height 9
click at [722, 278] on p "Who's in charge ? Yeah , yeah , yeah . Um , ah , is the conflict . And I , But …" at bounding box center [710, 238] width 335 height 80
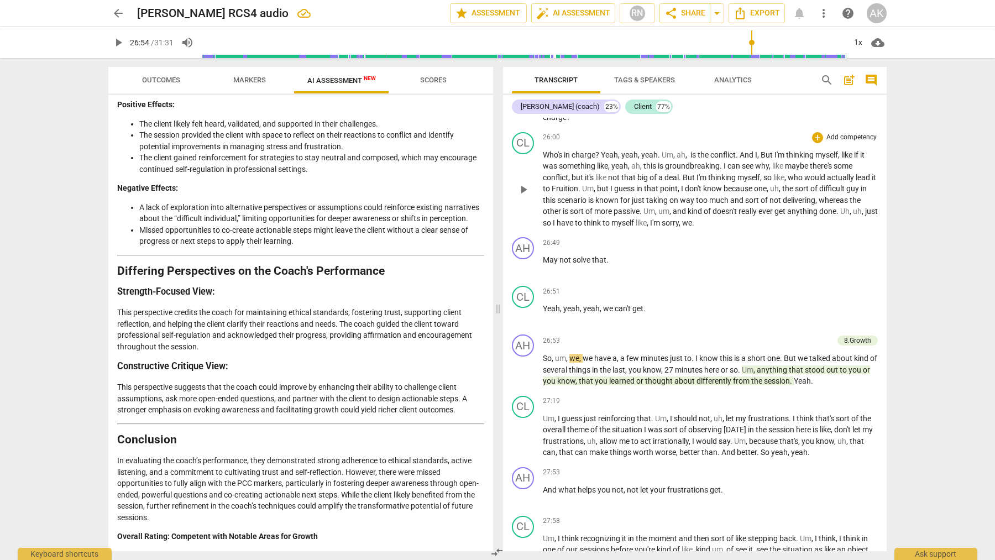
scroll to position [4863, 0]
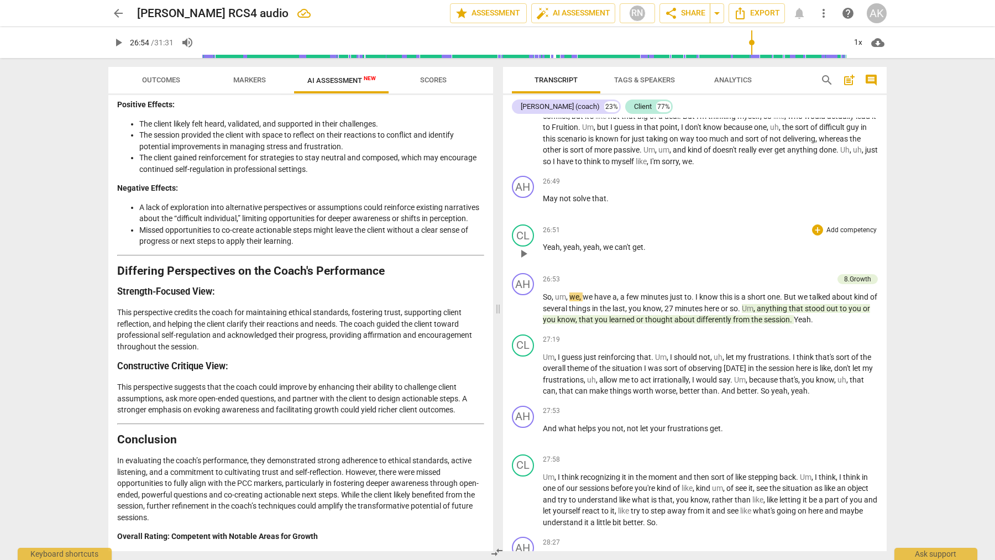
click at [519, 260] on span "play_arrow" at bounding box center [523, 253] width 13 height 13
click at [520, 260] on span "pause" at bounding box center [523, 253] width 13 height 13
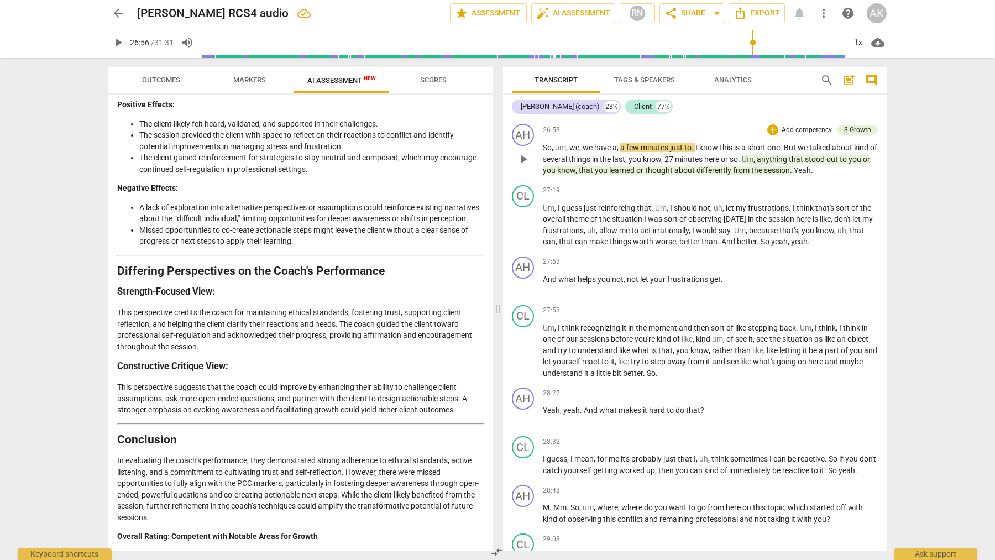
scroll to position [5029, 0]
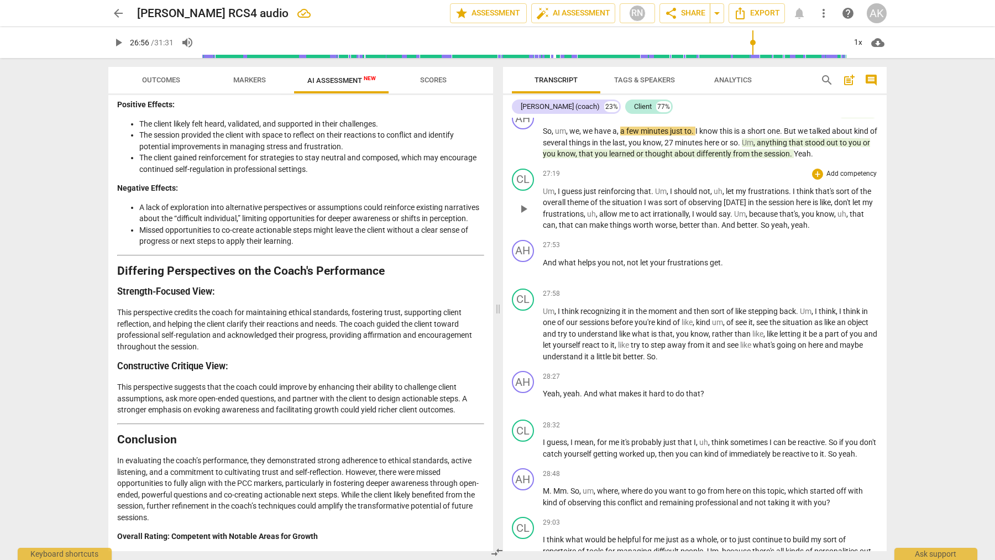
click at [701, 229] on span "better" at bounding box center [690, 224] width 22 height 9
click at [519, 215] on span "pause" at bounding box center [523, 208] width 13 height 13
type input "1674"
click at [737, 229] on span "And" at bounding box center [728, 224] width 15 height 9
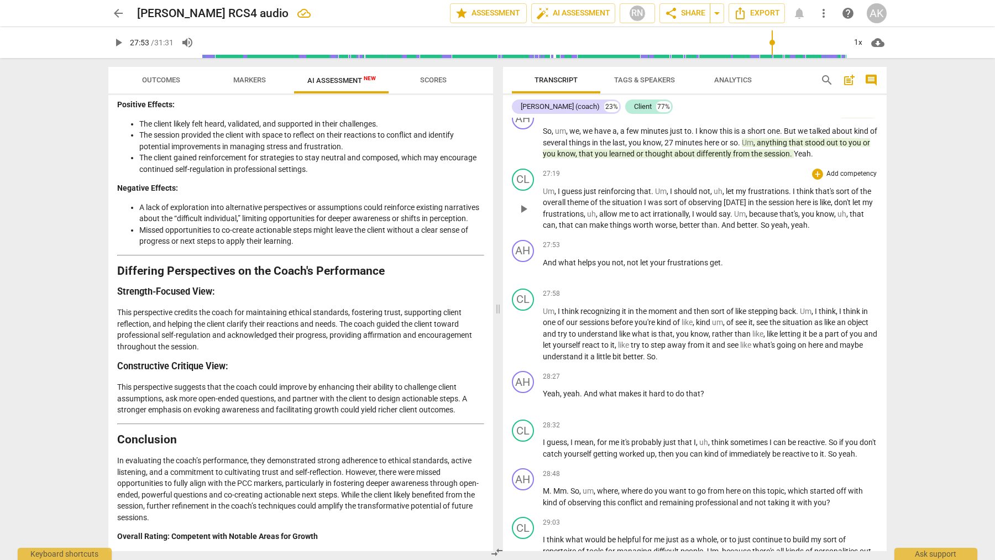
click at [750, 229] on span "better" at bounding box center [747, 224] width 20 height 9
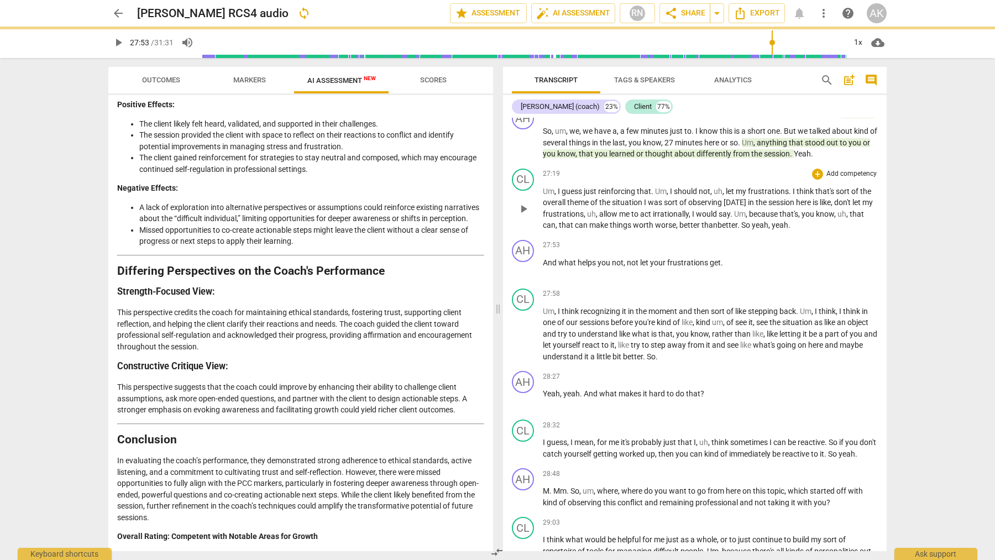
click at [701, 229] on span "better" at bounding box center [690, 224] width 22 height 9
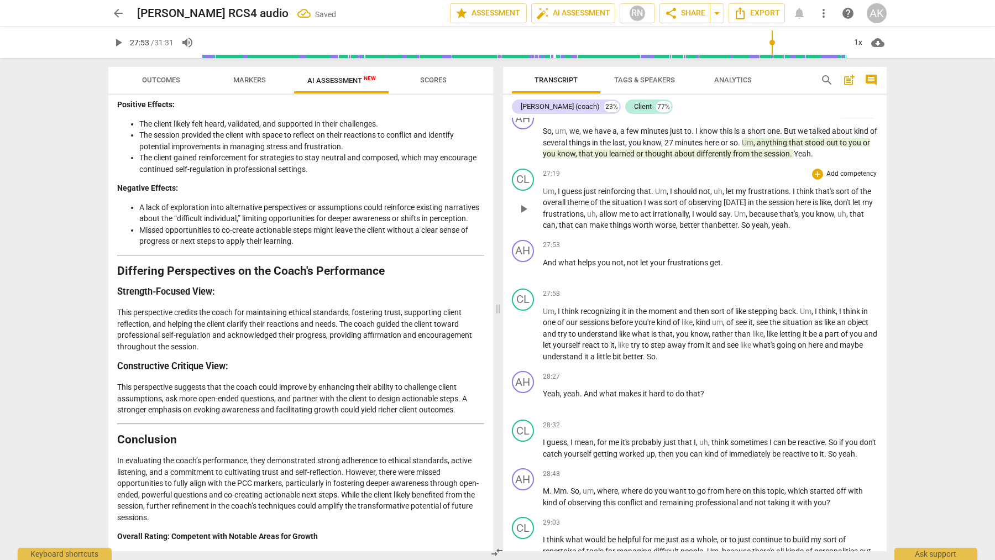
click at [701, 229] on span "better" at bounding box center [690, 224] width 22 height 9
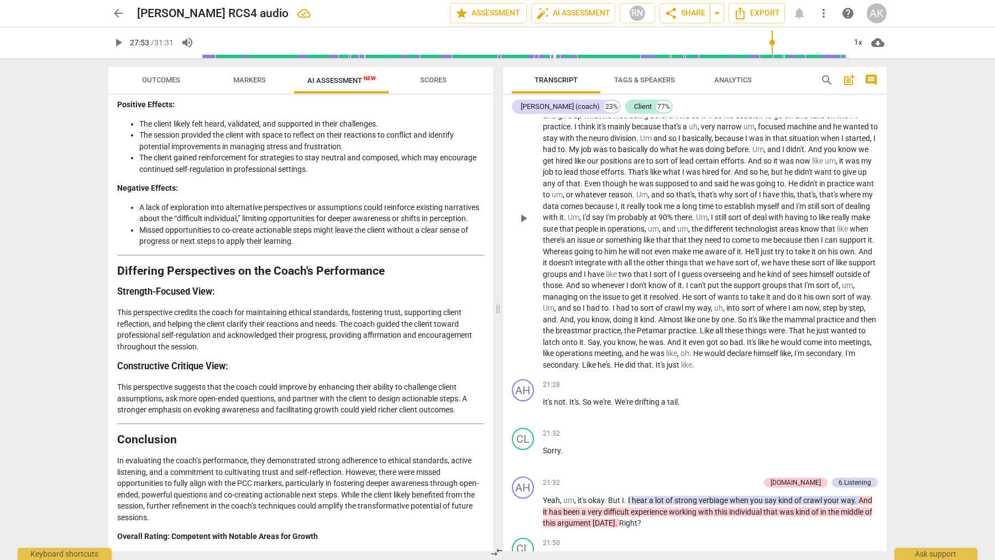
scroll to position [3703, 0]
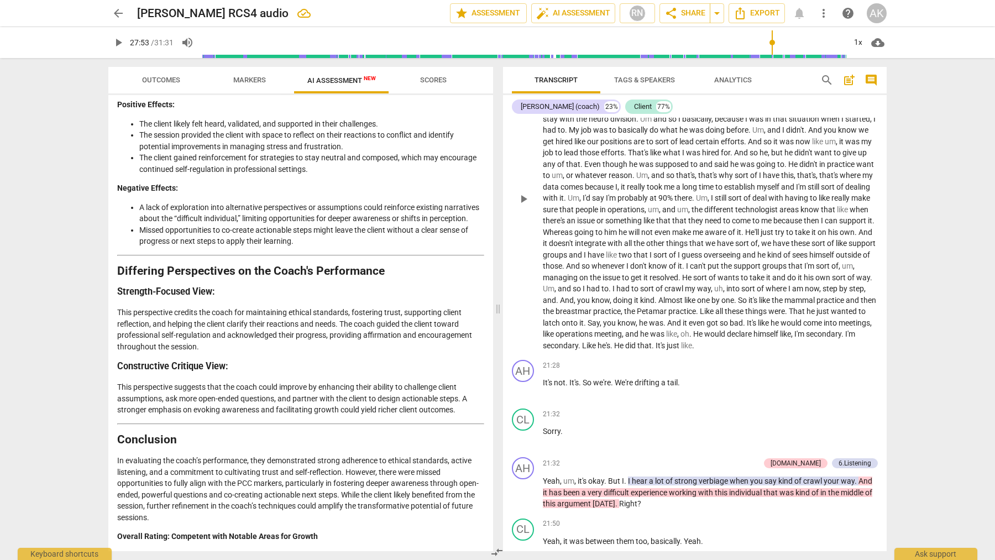
click at [784, 304] on span "mammal" at bounding box center [800, 300] width 32 height 9
click at [814, 351] on p "For me it comes from uh . So basically the just having to work with him from , …" at bounding box center [710, 198] width 335 height 306
click at [524, 396] on span "play_arrow" at bounding box center [523, 388] width 13 height 13
click at [524, 396] on span "pause" at bounding box center [523, 388] width 13 height 13
type input "1294"
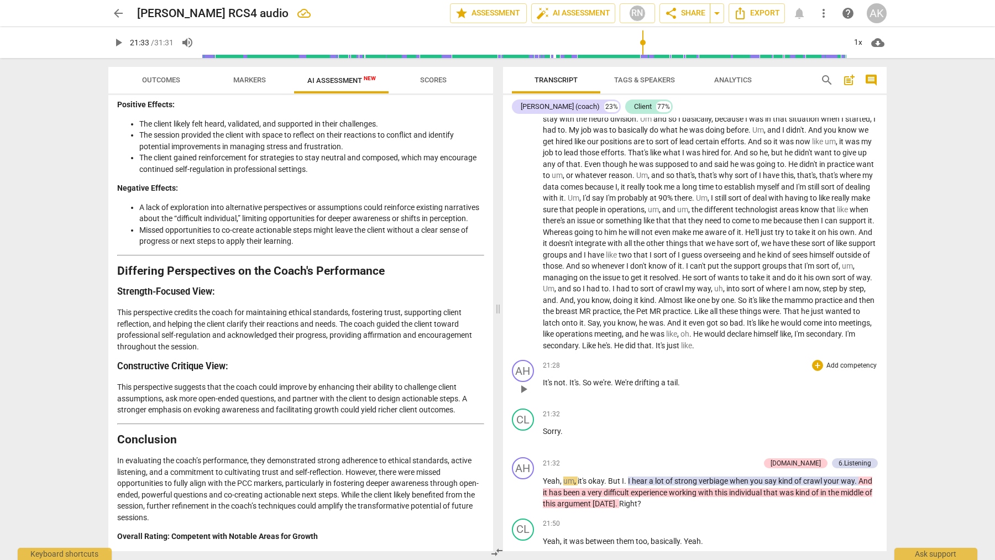
click at [669, 387] on span "tail" at bounding box center [672, 382] width 10 height 9
click at [677, 387] on span "tail" at bounding box center [672, 382] width 10 height 9
click at [579, 387] on span "." at bounding box center [581, 382] width 4 height 9
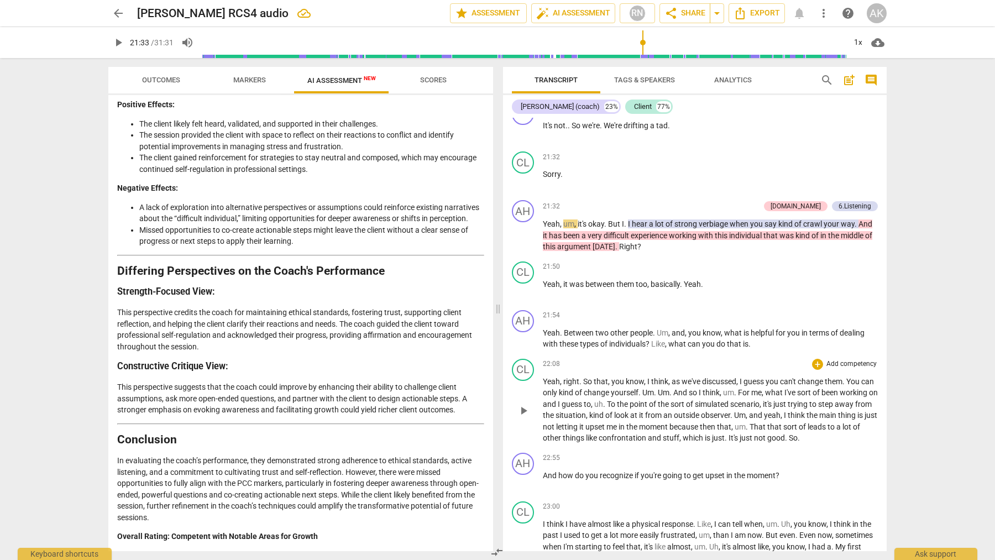
scroll to position [3979, 0]
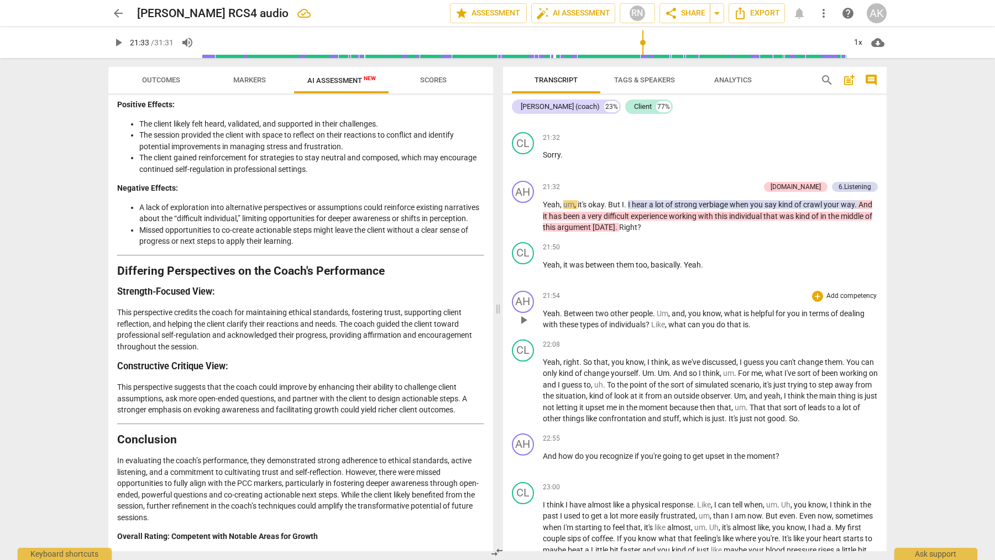
click at [527, 327] on span "play_arrow" at bounding box center [523, 319] width 13 height 13
click at [527, 327] on span "pause" at bounding box center [523, 319] width 13 height 13
type input "1330"
click at [747, 329] on span "is" at bounding box center [746, 324] width 6 height 9
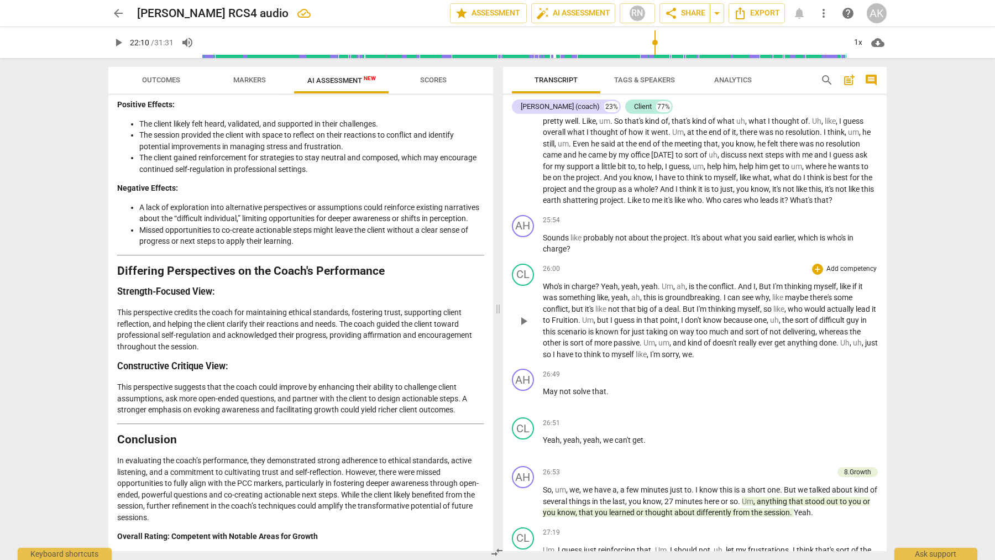
scroll to position [4697, 0]
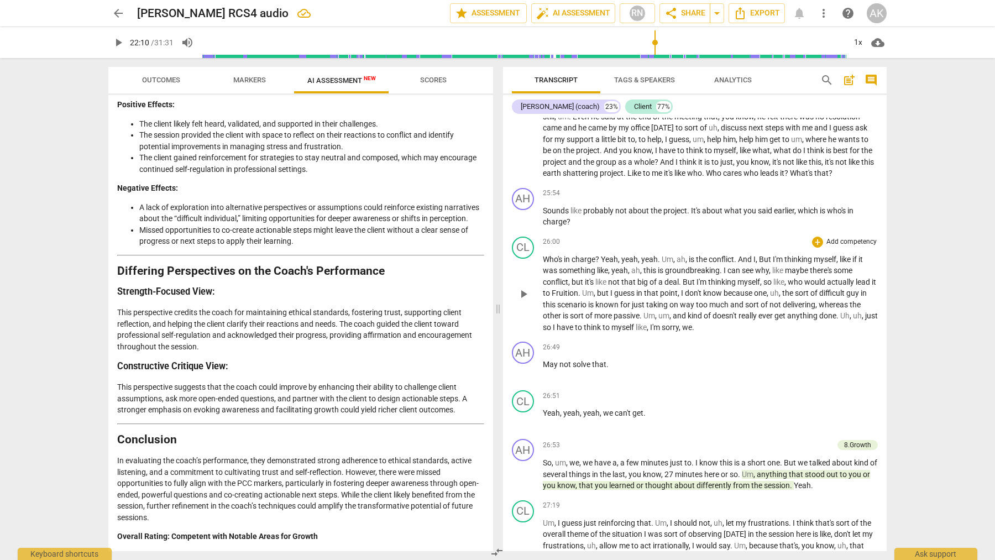
click at [524, 301] on span "play_arrow" at bounding box center [523, 293] width 13 height 13
click at [524, 301] on span "pause" at bounding box center [523, 293] width 13 height 13
type input "1582"
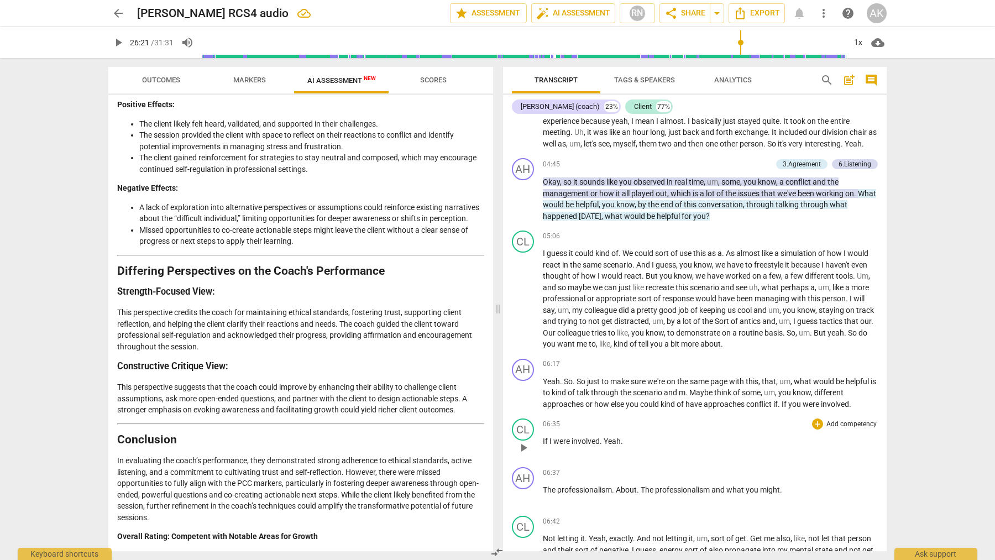
scroll to position [774, 0]
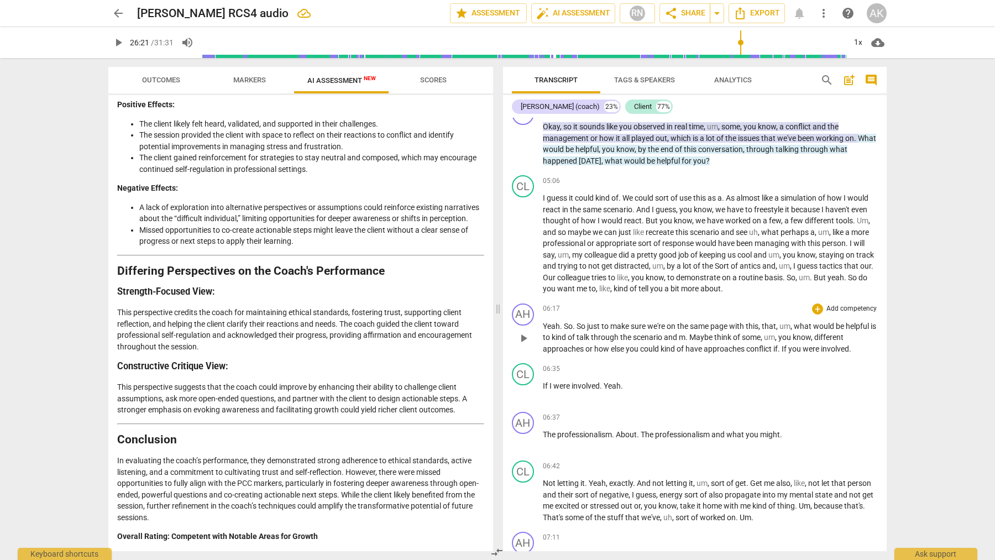
click at [742, 353] on span "approaches" at bounding box center [724, 348] width 43 height 9
click at [746, 353] on span "approaches" at bounding box center [724, 348] width 43 height 9
click at [745, 353] on span "approaches" at bounding box center [724, 348] width 43 height 9
click at [522, 448] on span "play_arrow" at bounding box center [523, 440] width 13 height 13
click at [522, 448] on span "pause" at bounding box center [523, 440] width 13 height 13
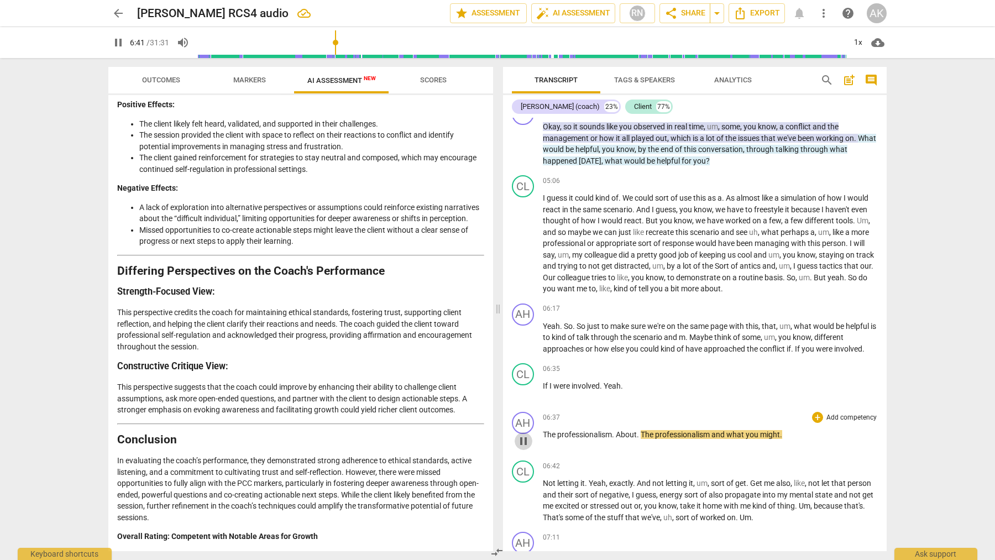
type input "402"
click at [648, 439] on span "The" at bounding box center [647, 434] width 14 height 9
click at [642, 439] on span "The" at bounding box center [647, 434] width 14 height 9
click at [643, 439] on span "The" at bounding box center [647, 434] width 14 height 9
click at [645, 439] on span "The" at bounding box center [647, 434] width 14 height 9
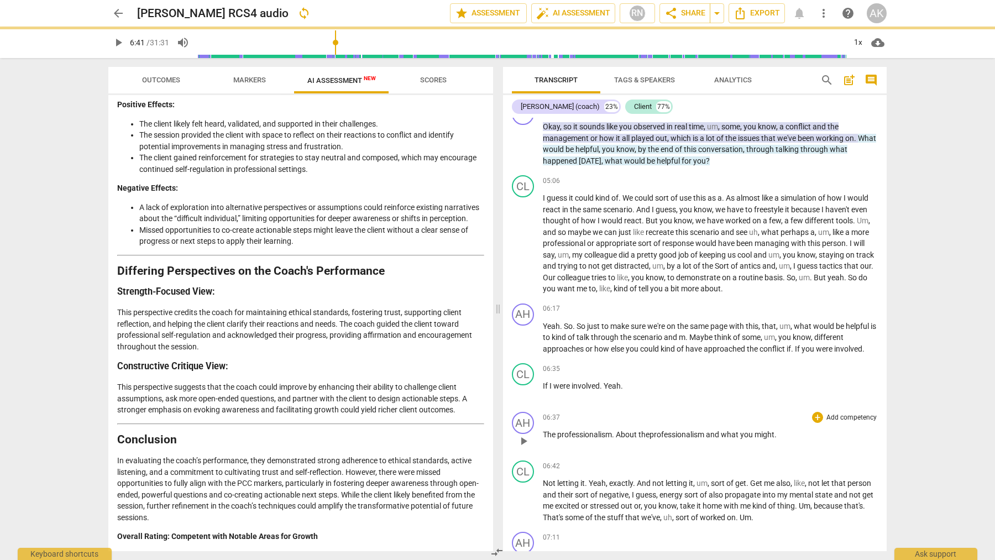
scroll to position [995, 0]
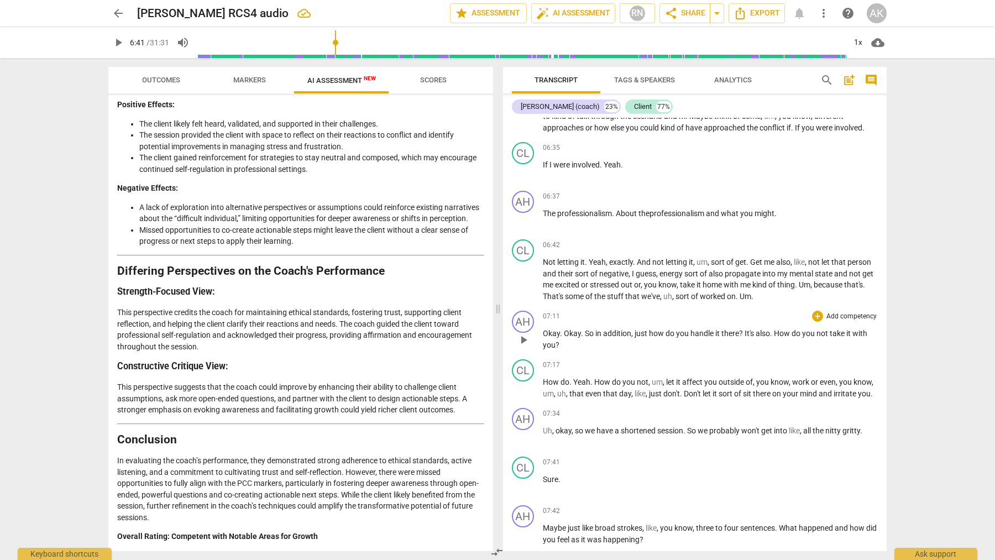
click at [779, 338] on span "How" at bounding box center [783, 333] width 18 height 9
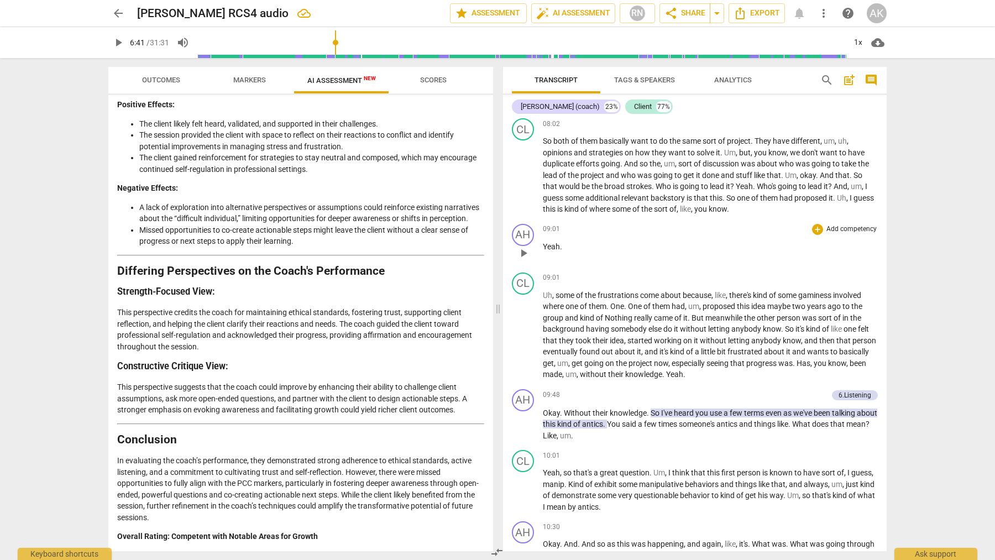
scroll to position [1547, 0]
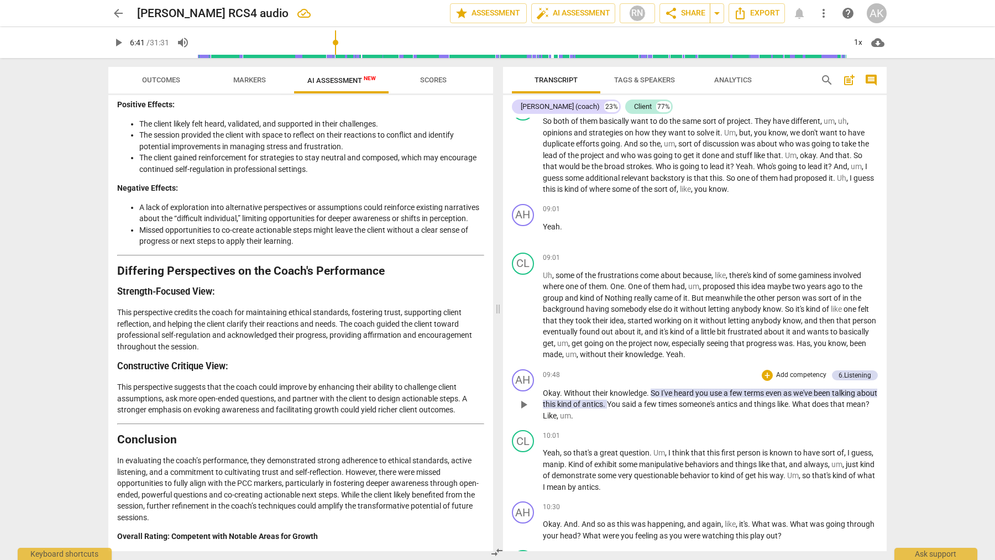
click at [788, 408] on span "like" at bounding box center [782, 403] width 11 height 9
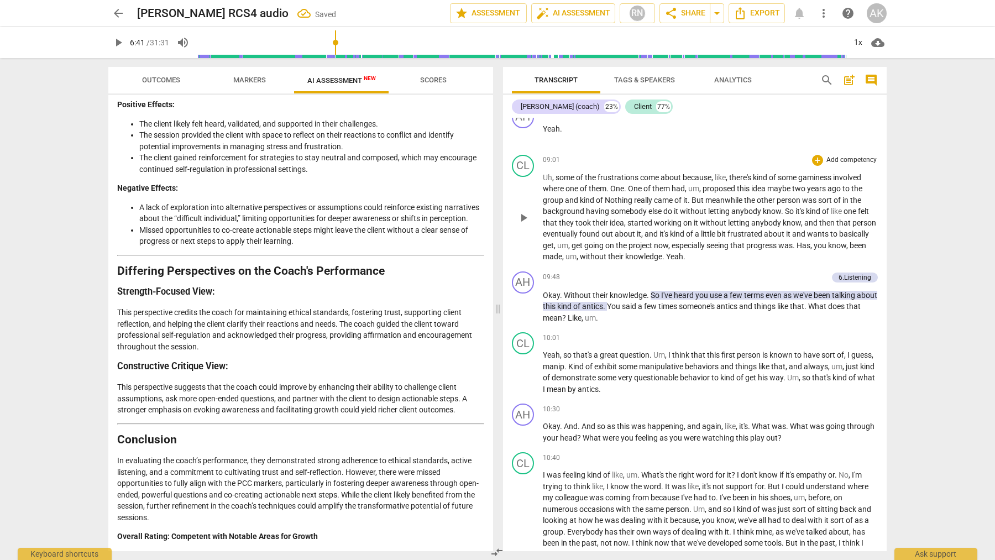
scroll to position [1658, 0]
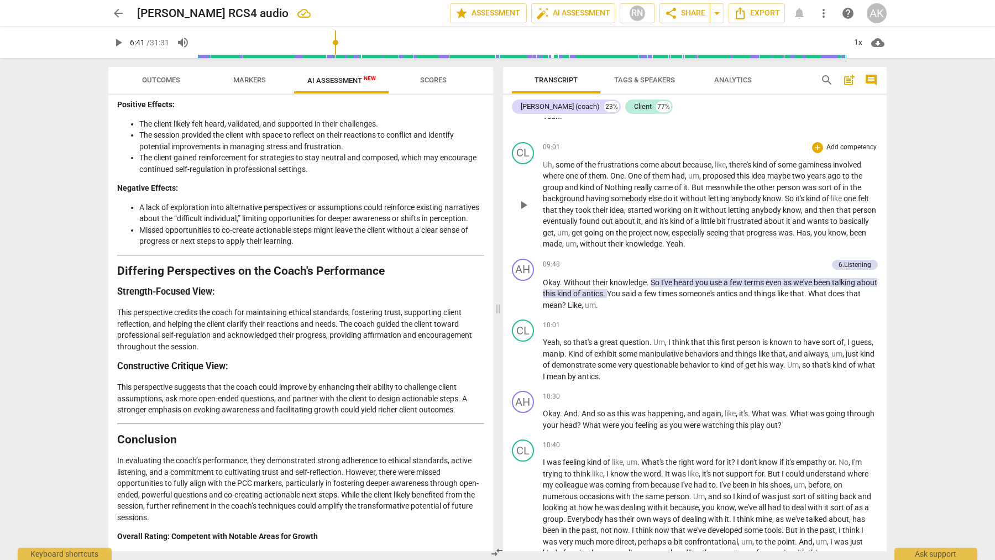
click at [730, 307] on p "Okay . Without their knowledge . So I've heard you use a few terms even as we'v…" at bounding box center [710, 294] width 335 height 34
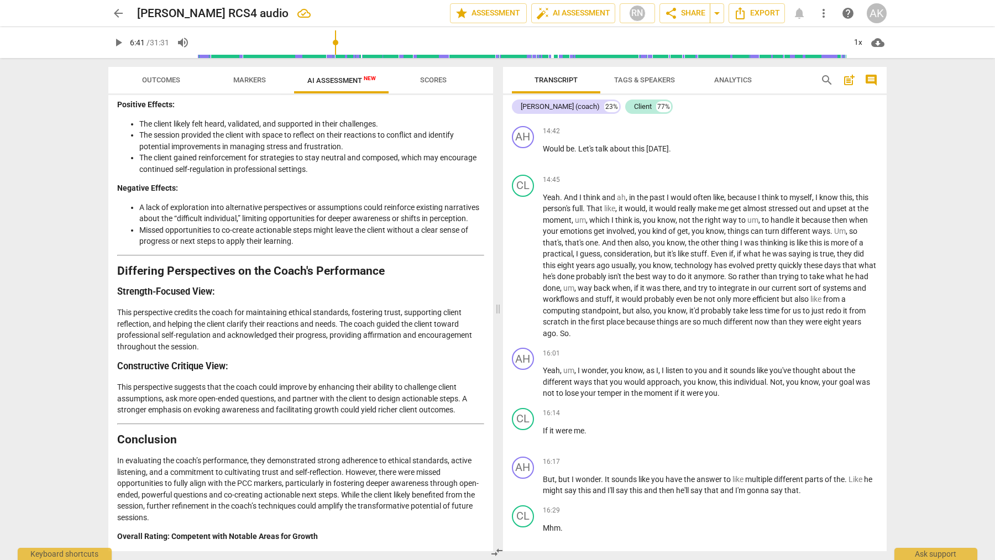
scroll to position [2542, 0]
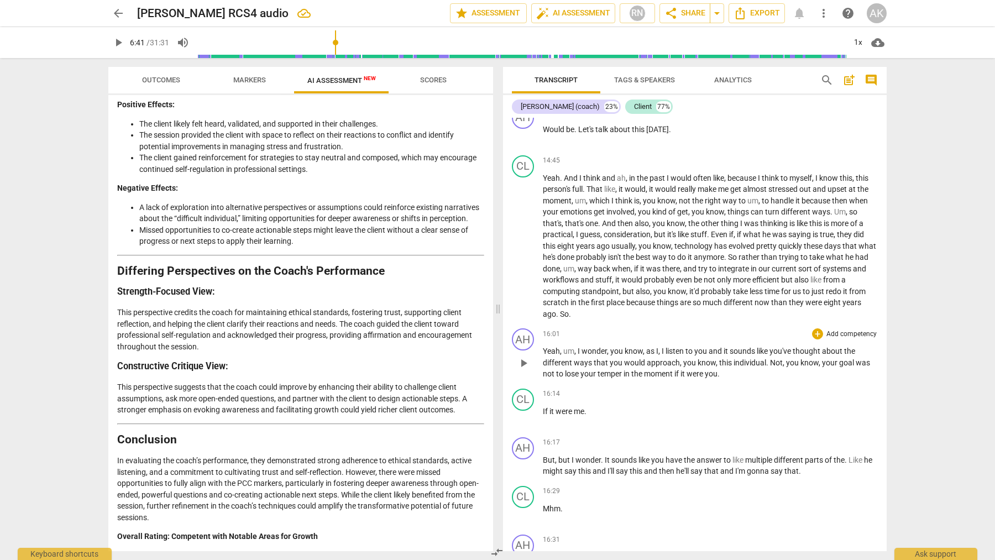
click at [786, 367] on span "you" at bounding box center [793, 362] width 14 height 9
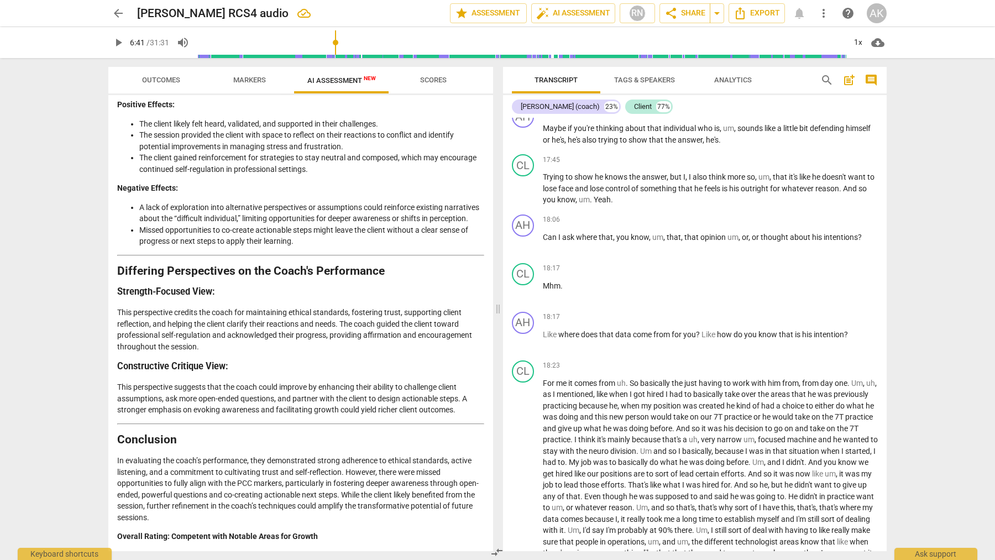
scroll to position [2928, 0]
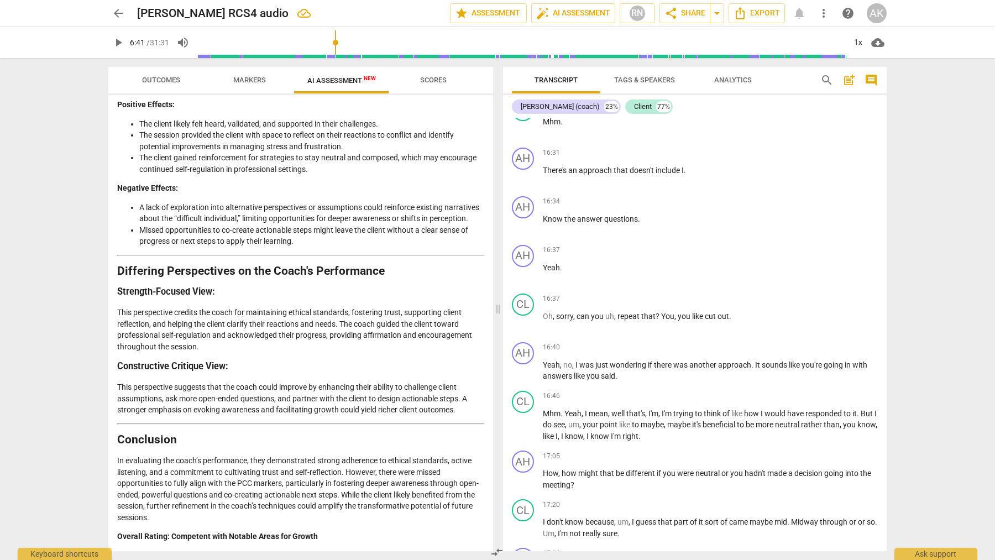
click at [281, 240] on li "Missed opportunities to co-create actionable steps might leave the client witho…" at bounding box center [311, 235] width 345 height 23
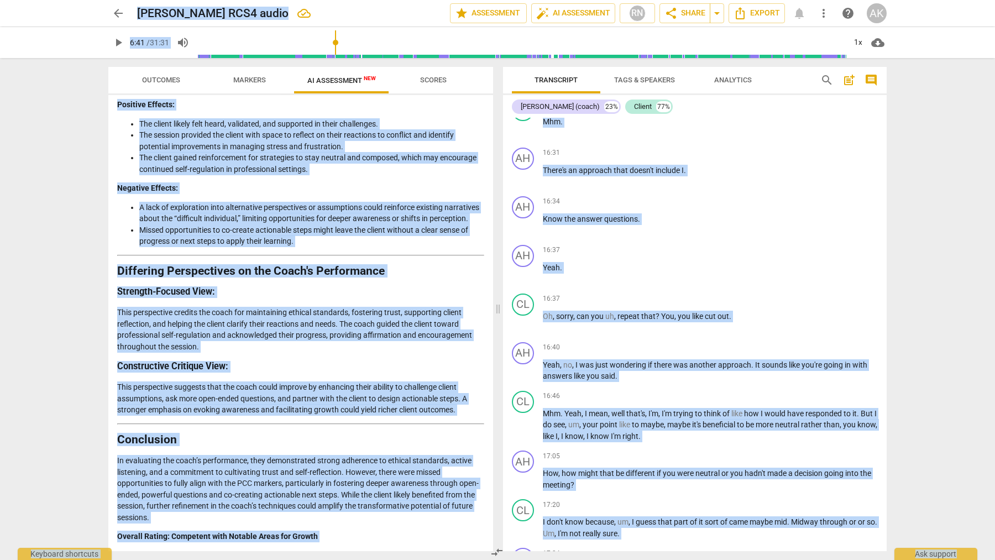
click at [403, 206] on li "A lack of exploration into alternative perspectives or assumptions could reinfo…" at bounding box center [311, 213] width 345 height 23
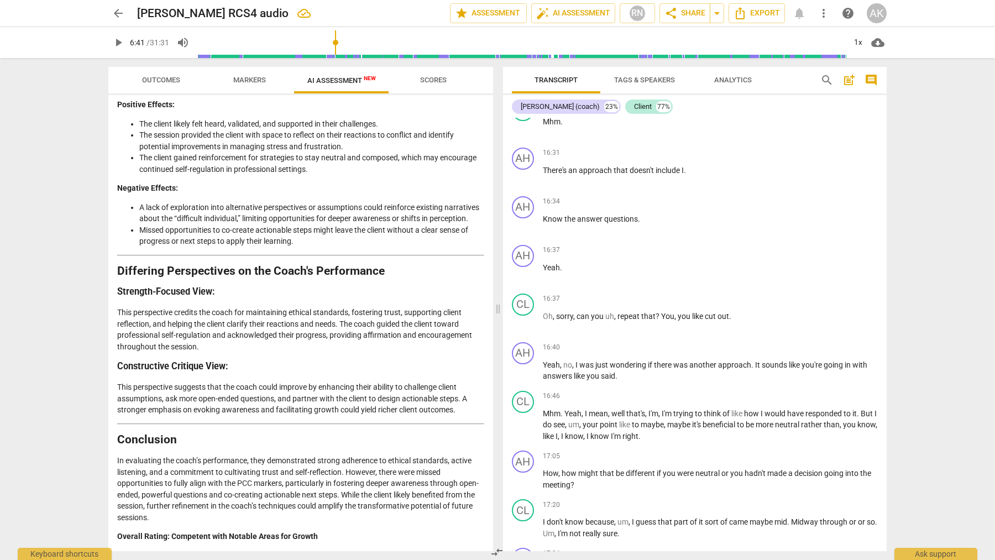
click at [309, 477] on p "In evaluating the coach’s performance, they demonstrated strong adherence to et…" at bounding box center [300, 489] width 367 height 68
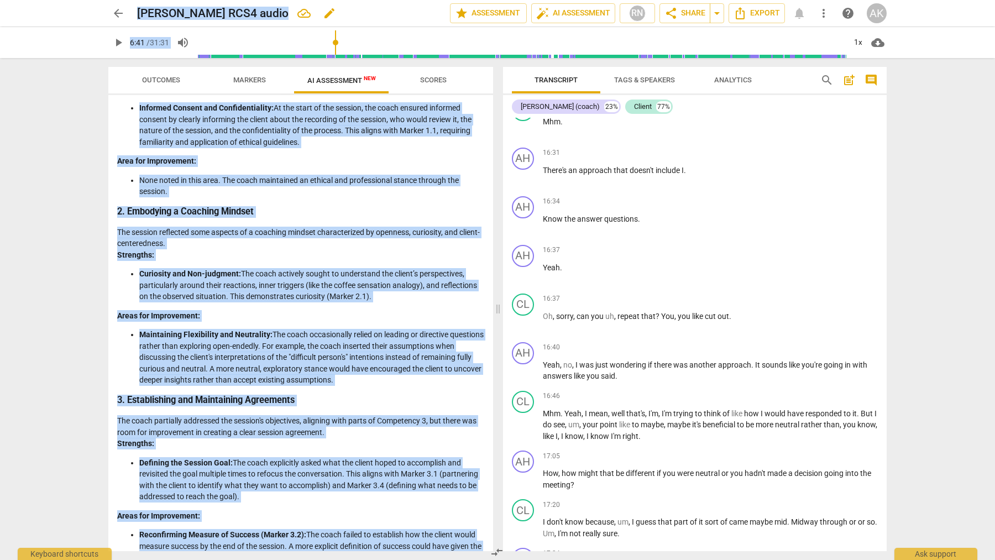
scroll to position [0, 0]
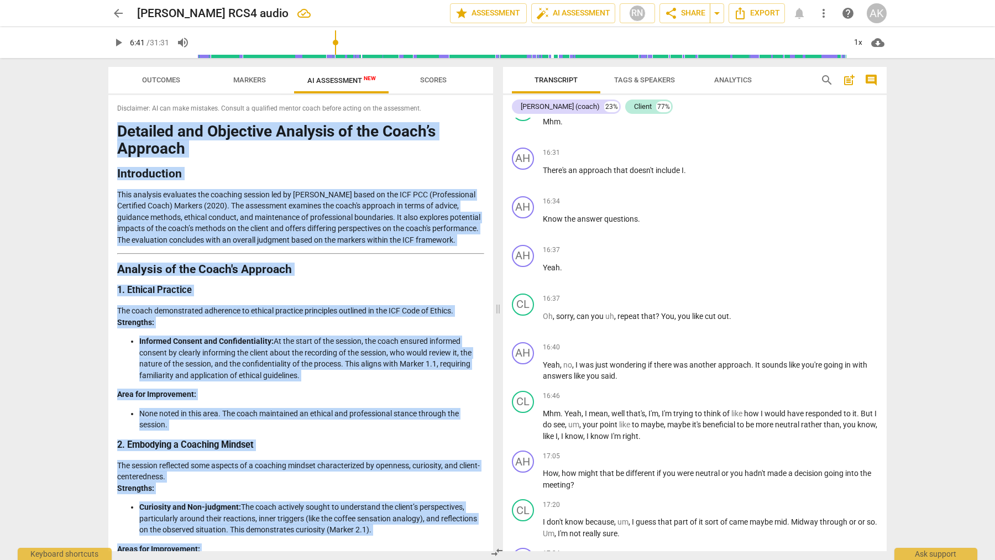
drag, startPoint x: 332, startPoint y: 533, endPoint x: 116, endPoint y: 124, distance: 462.5
click at [116, 124] on div "Disclaimer: AI can make mistakes. Consult a qualified mentor coach before actin…" at bounding box center [300, 323] width 385 height 456
copy div "Loremips dol Sitametco Adipisci el sed Doeiu’t Incididu Utlaboreetdo Magn aliqu…"
click at [781, 86] on div "Transcript Tags & Speakers Analytics" at bounding box center [657, 80] width 291 height 27
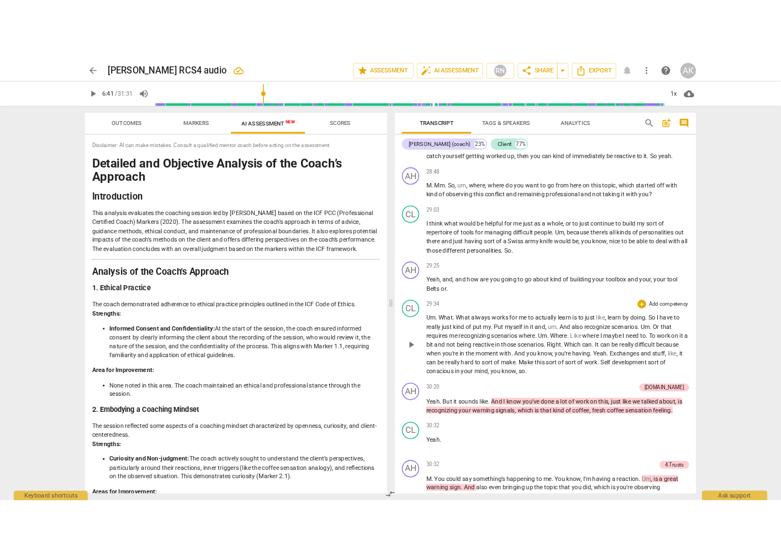
scroll to position [5360, 0]
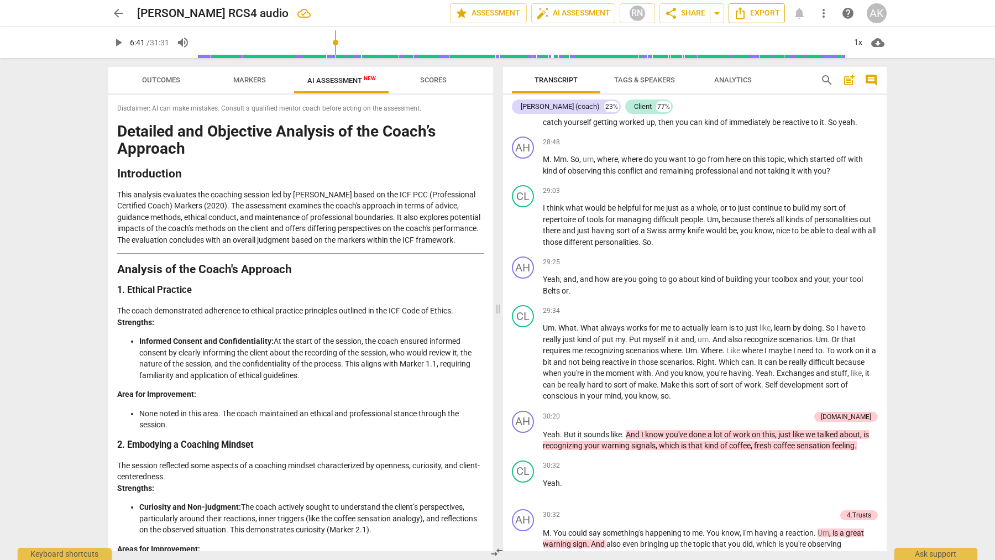
click at [753, 8] on span "Export" at bounding box center [756, 13] width 46 height 13
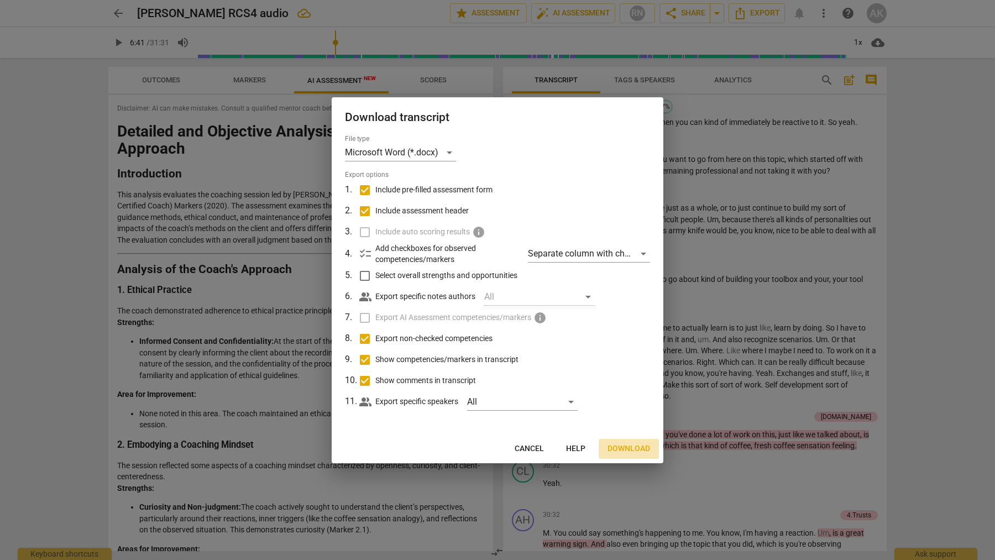
click at [624, 448] on span "Download" at bounding box center [628, 448] width 43 height 11
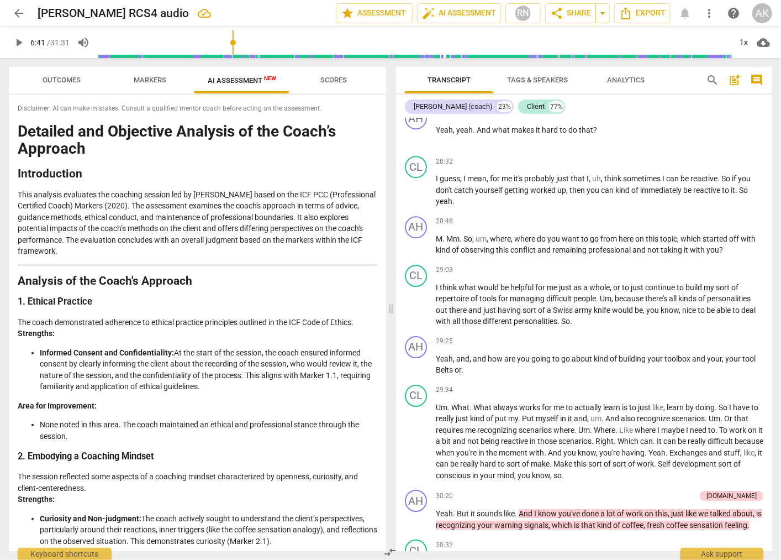
scroll to position [5417, 0]
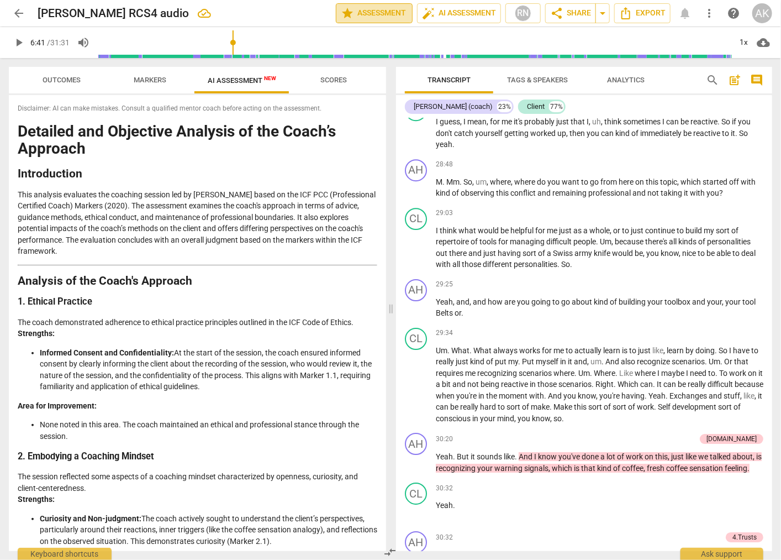
click at [364, 17] on span "star Assessment" at bounding box center [374, 13] width 67 height 13
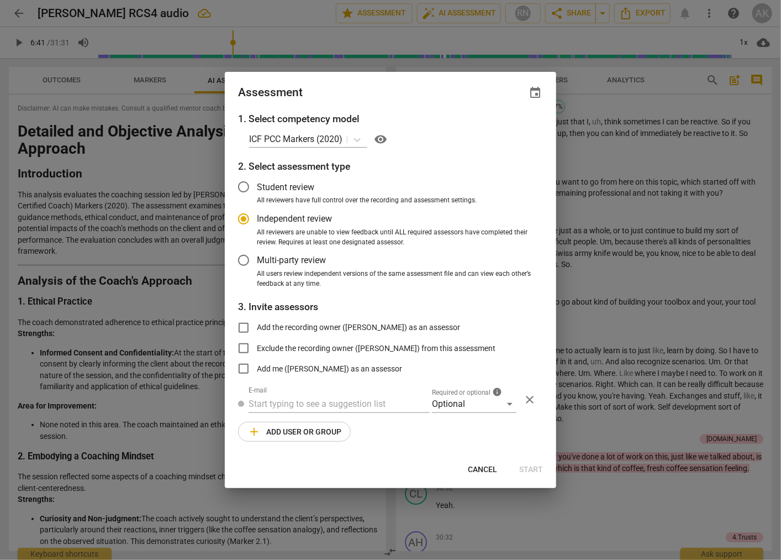
click at [483, 475] on span "Cancel" at bounding box center [482, 469] width 29 height 11
radio input "false"
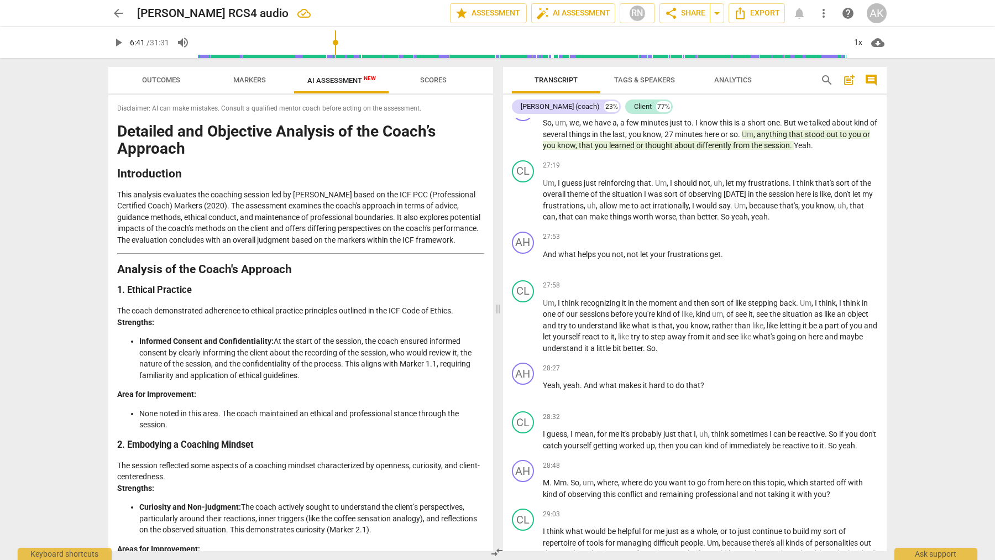
scroll to position [4973, 0]
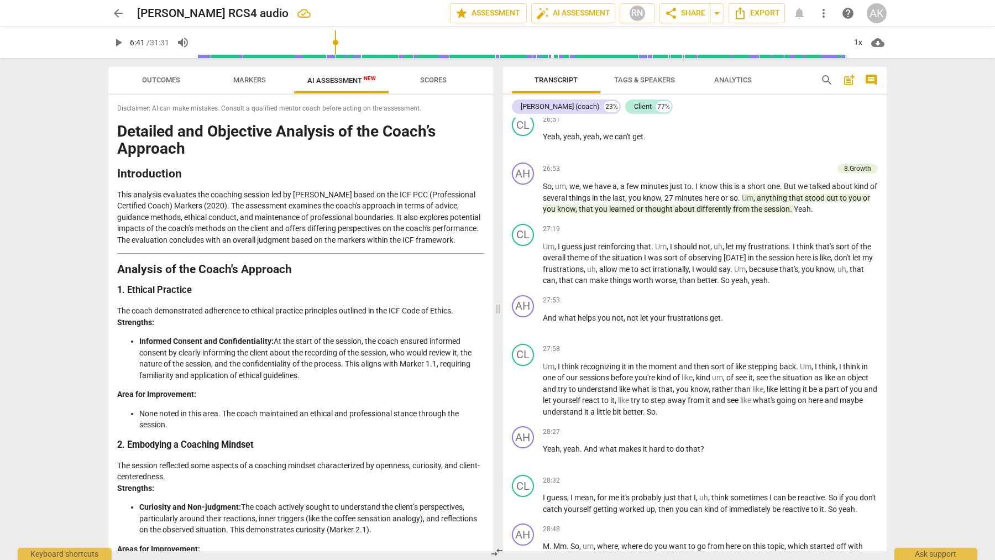
type input "402"
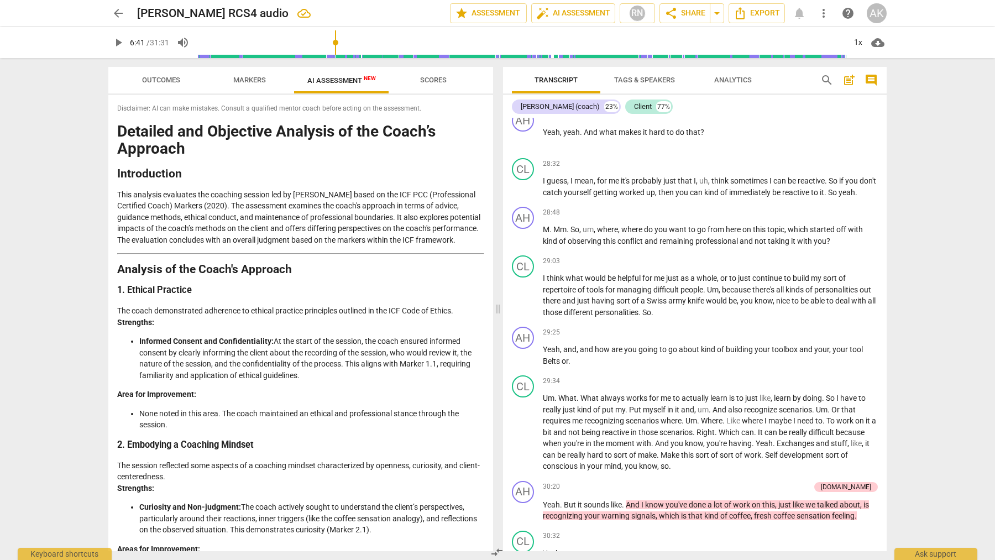
scroll to position [5360, 0]
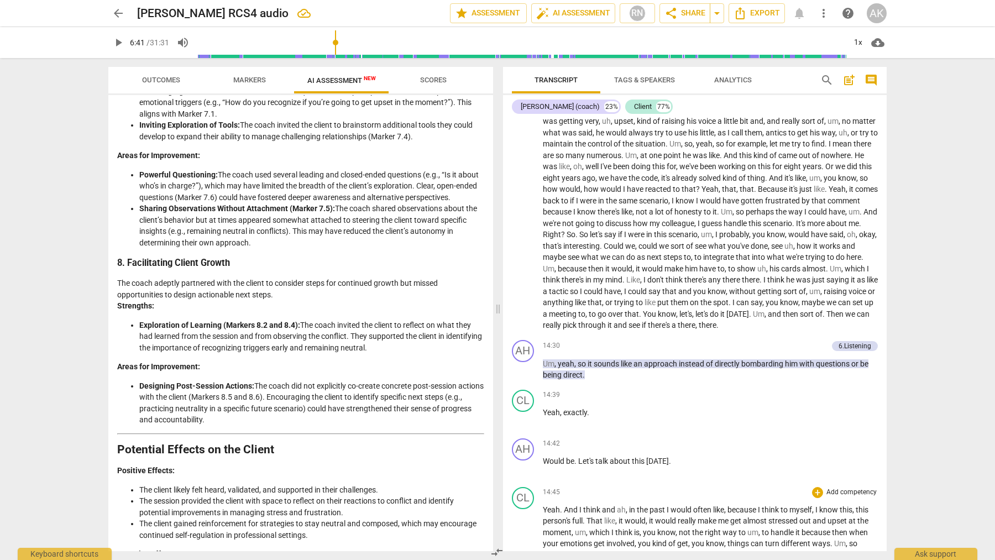
scroll to position [2211, 0]
